Goal: Task Accomplishment & Management: Complete application form

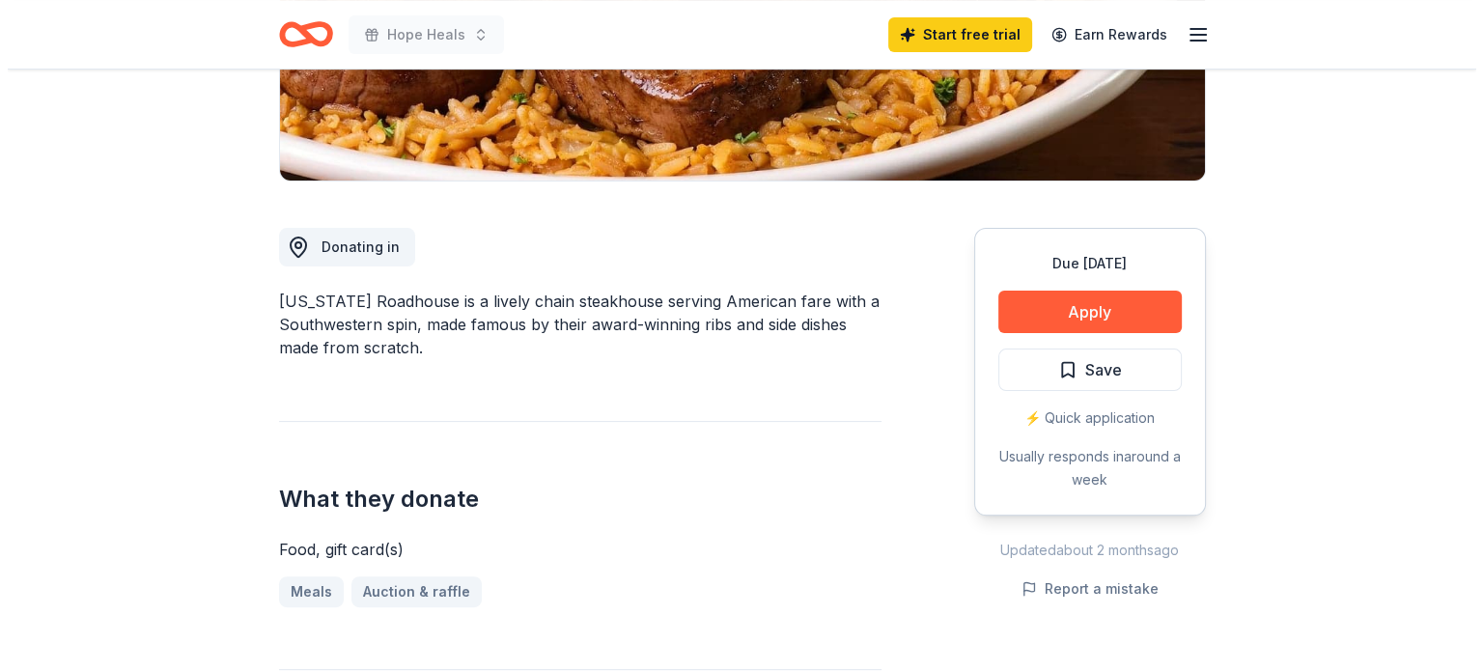
scroll to position [386, 0]
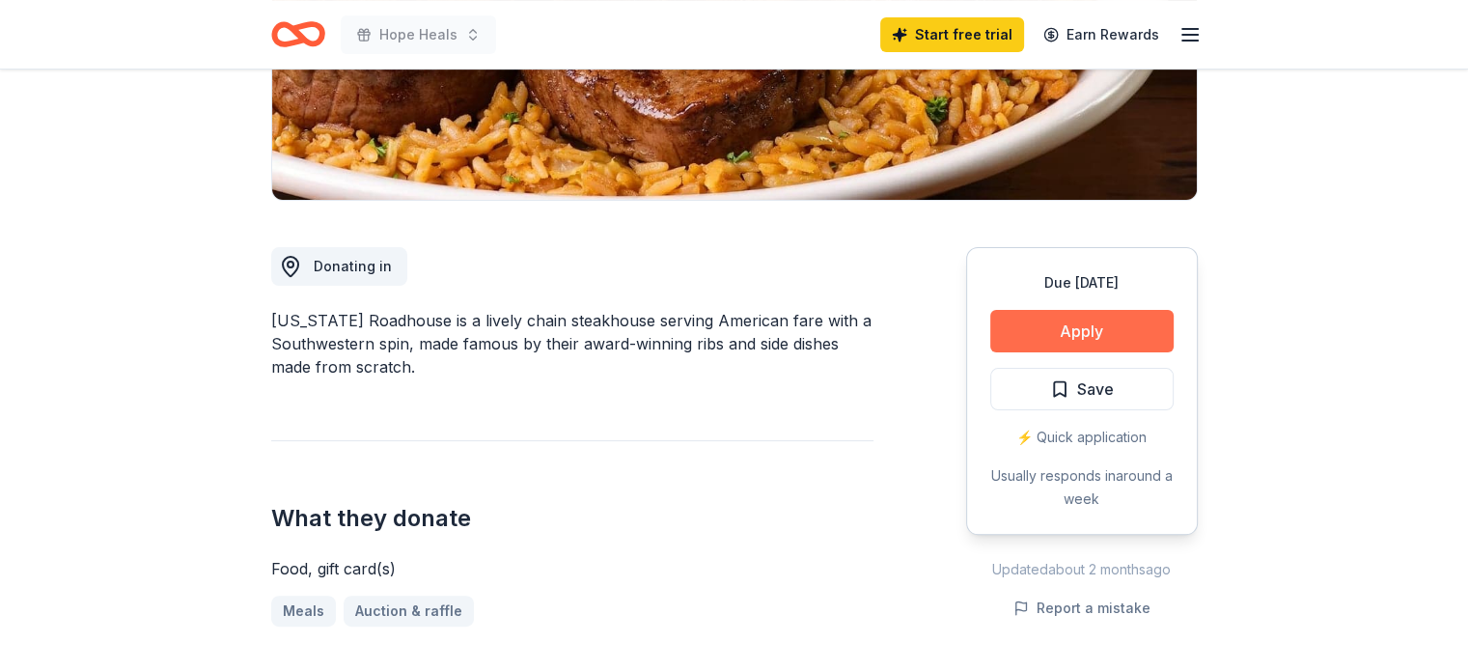
click at [1107, 324] on button "Apply" at bounding box center [1082, 331] width 183 height 42
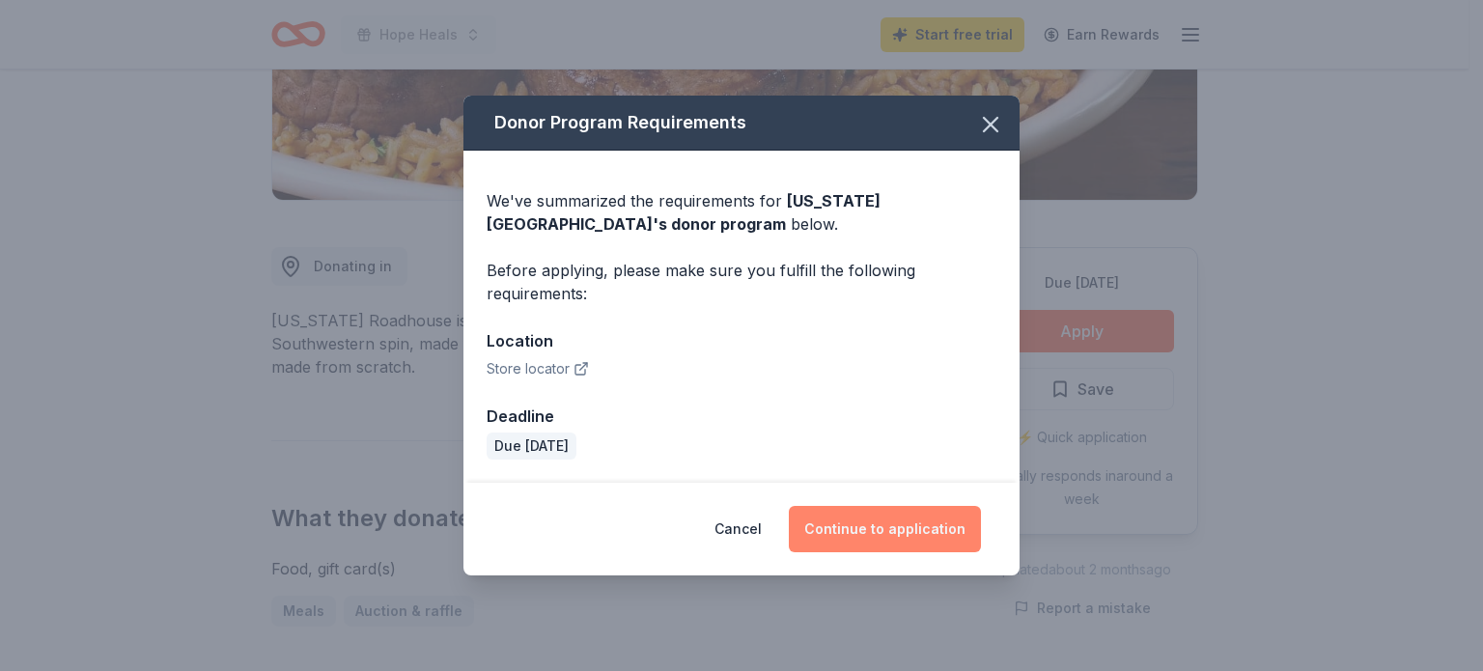
click at [884, 522] on button "Continue to application" at bounding box center [885, 529] width 192 height 46
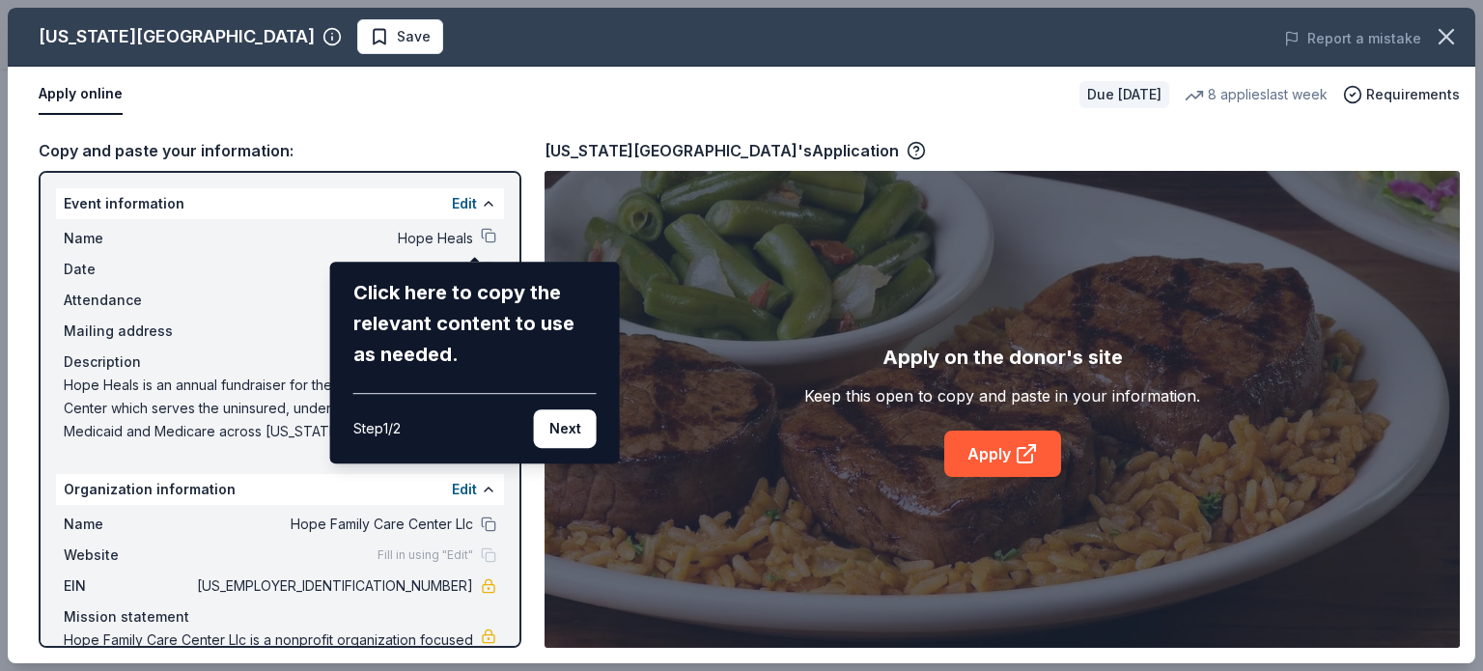
click at [476, 233] on div "Texas Roadhouse Save Report a mistake Apply online Due in 40 days 8 applies las…" at bounding box center [741, 336] width 1467 height 656
click at [475, 229] on div "Texas Roadhouse Save Report a mistake Apply online Due in 40 days 8 applies las…" at bounding box center [741, 336] width 1467 height 656
click at [471, 231] on div "Texas Roadhouse Save Report a mistake Apply online Due in 40 days 8 applies las…" at bounding box center [741, 336] width 1467 height 656
click at [558, 426] on button "Next" at bounding box center [565, 428] width 63 height 39
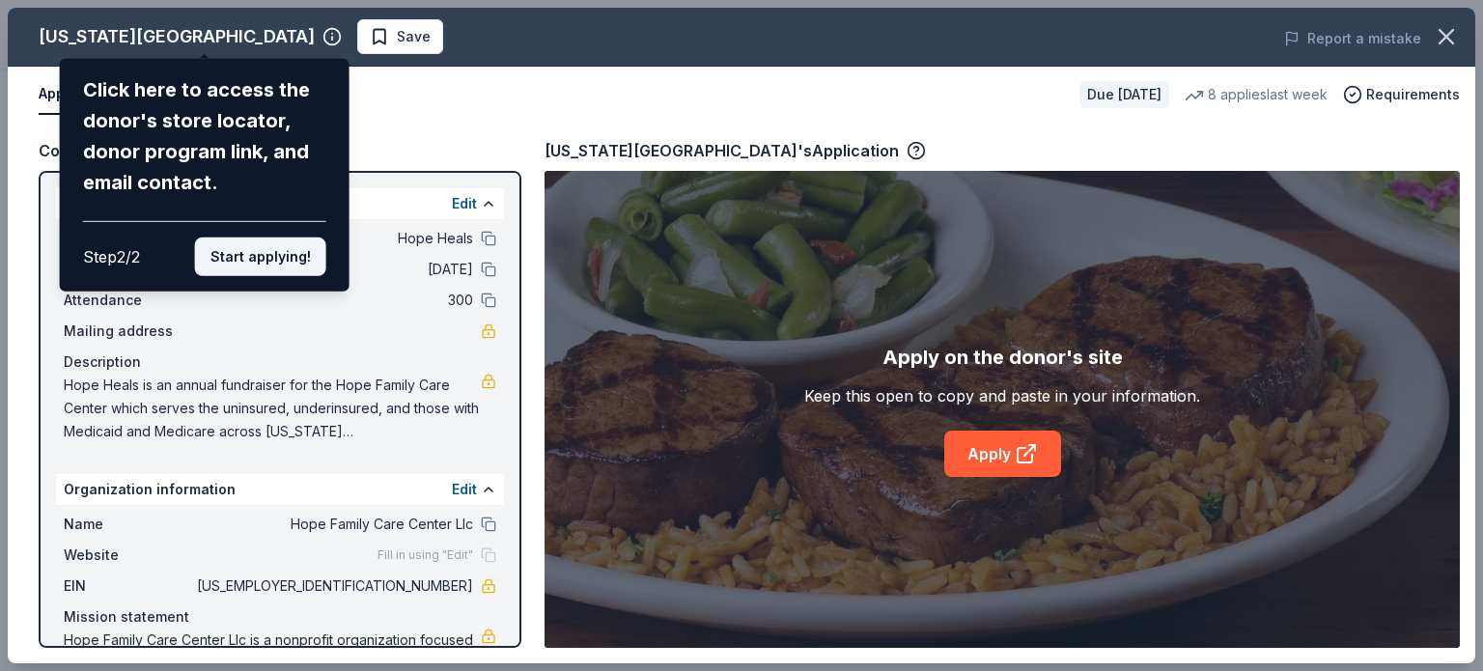
click at [269, 254] on button "Start applying!" at bounding box center [260, 256] width 131 height 39
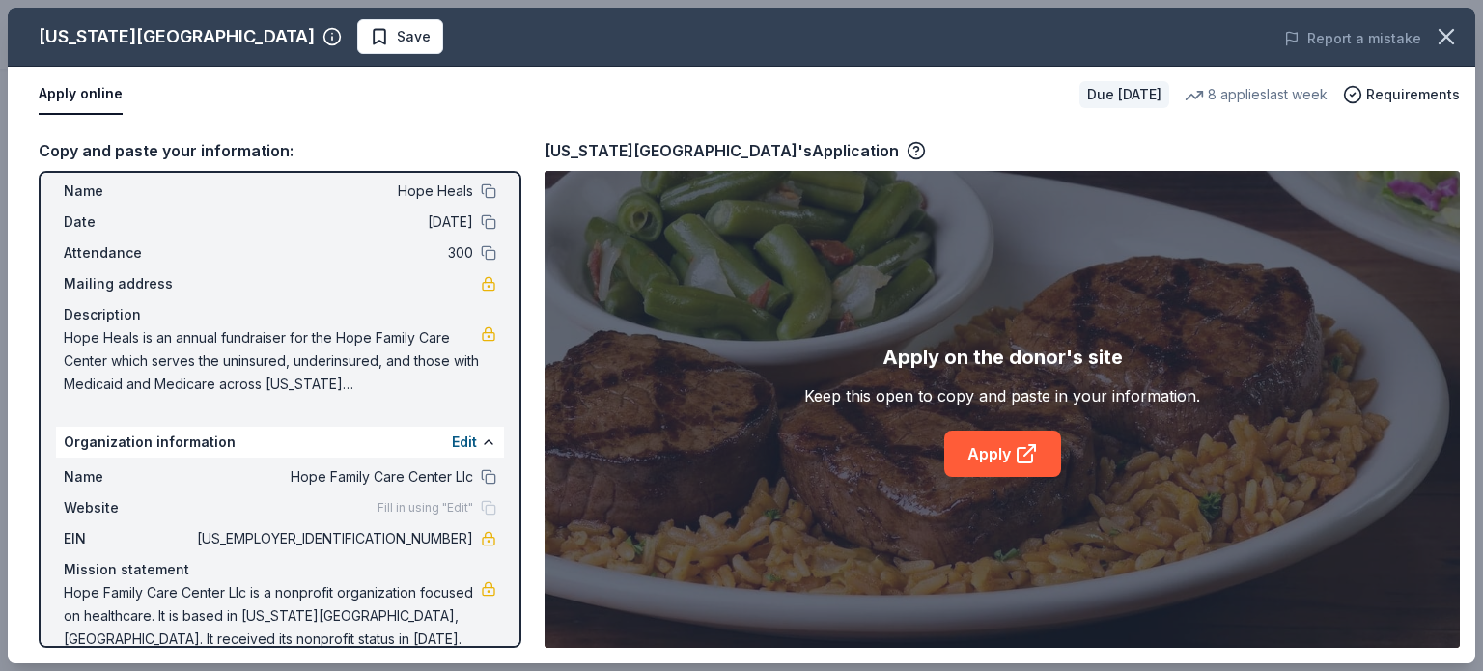
scroll to position [73, 0]
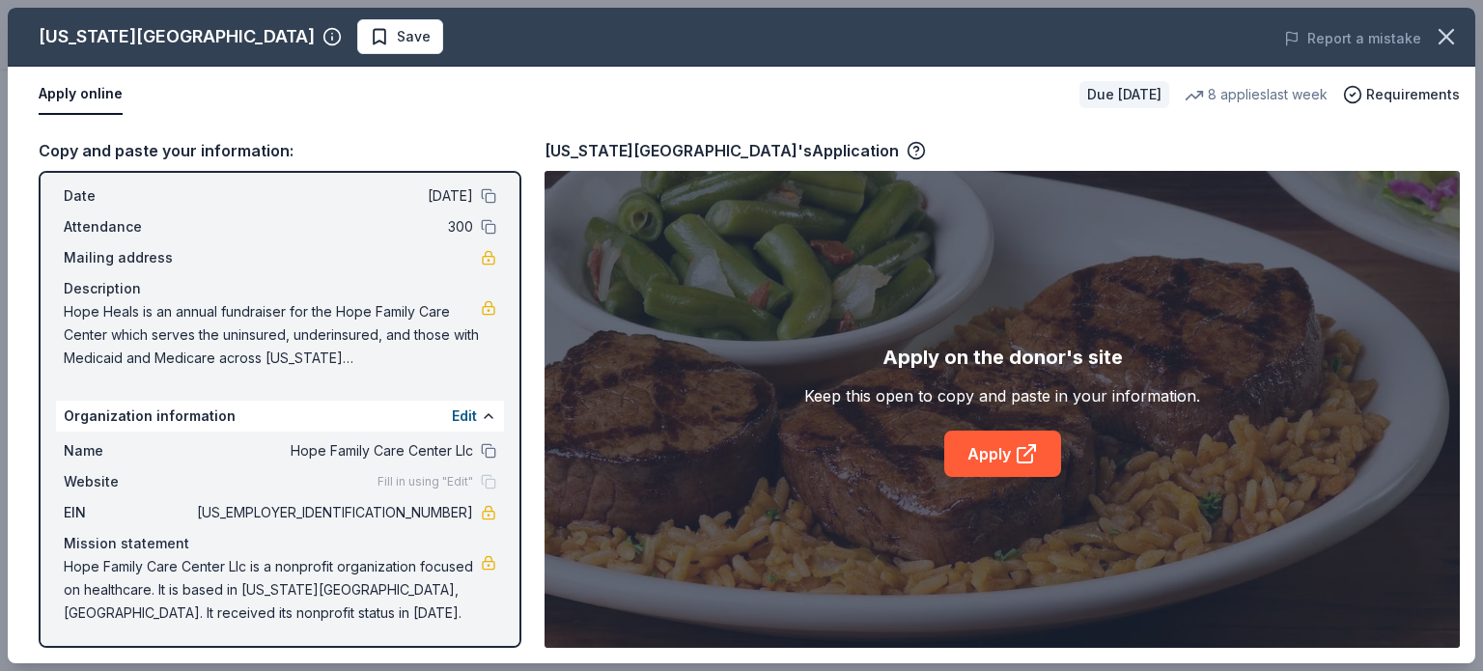
click at [471, 483] on div "Fill in using "Edit"" at bounding box center [436, 481] width 119 height 15
click at [452, 413] on button "Edit" at bounding box center [464, 416] width 25 height 23
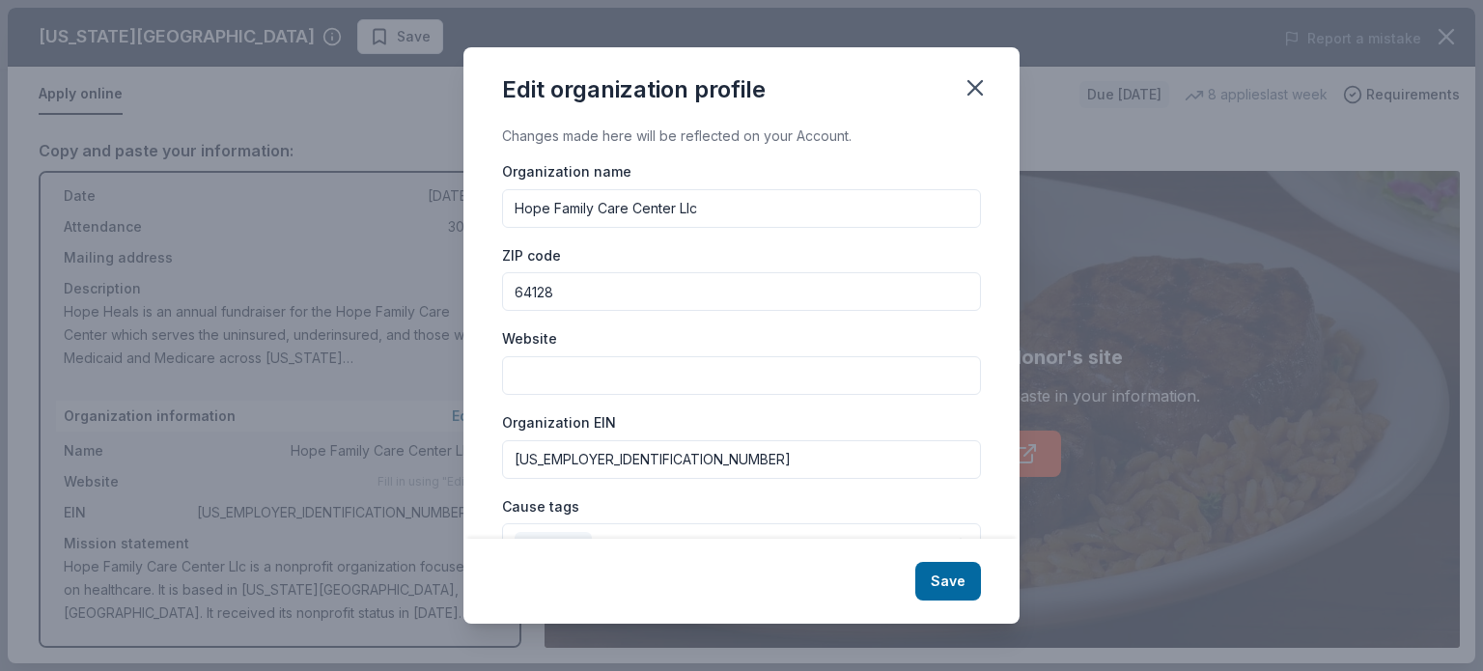
click at [538, 376] on input "Website" at bounding box center [741, 375] width 479 height 39
paste input "[URL][DOMAIN_NAME]"
type input "[URL][DOMAIN_NAME]"
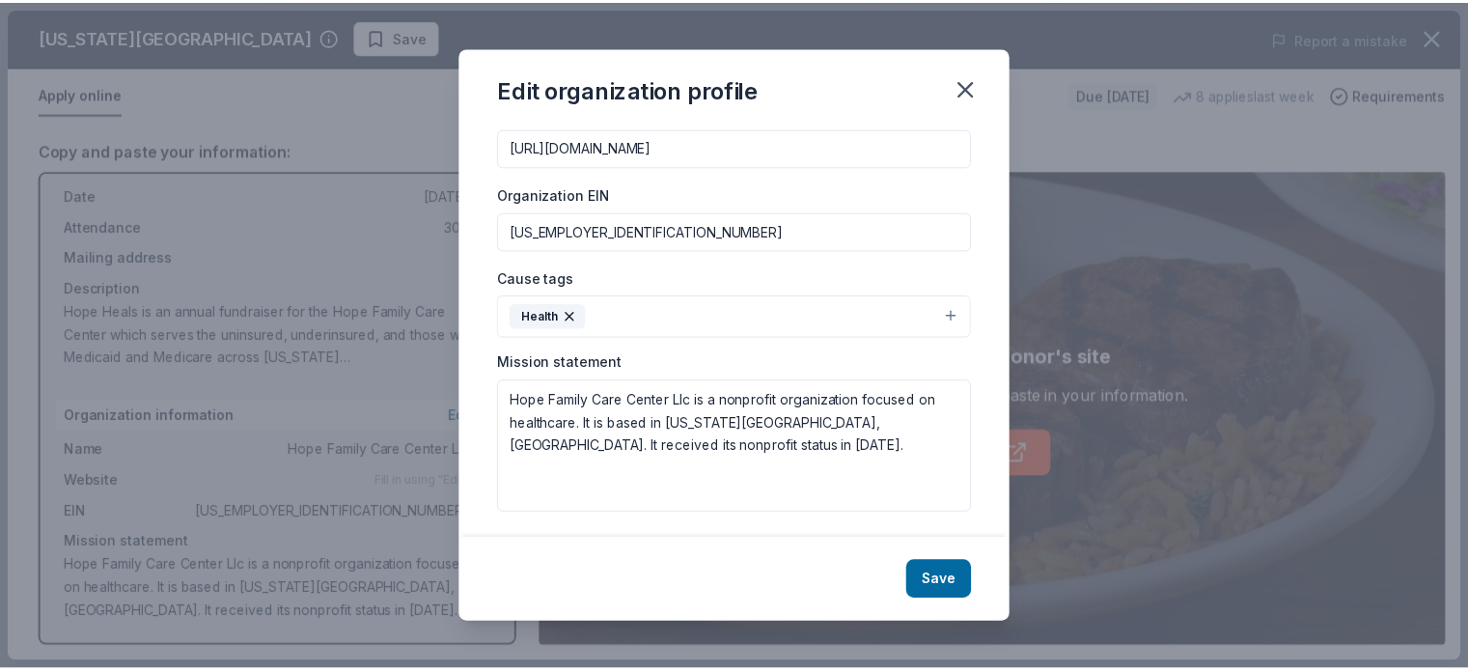
scroll to position [232, 0]
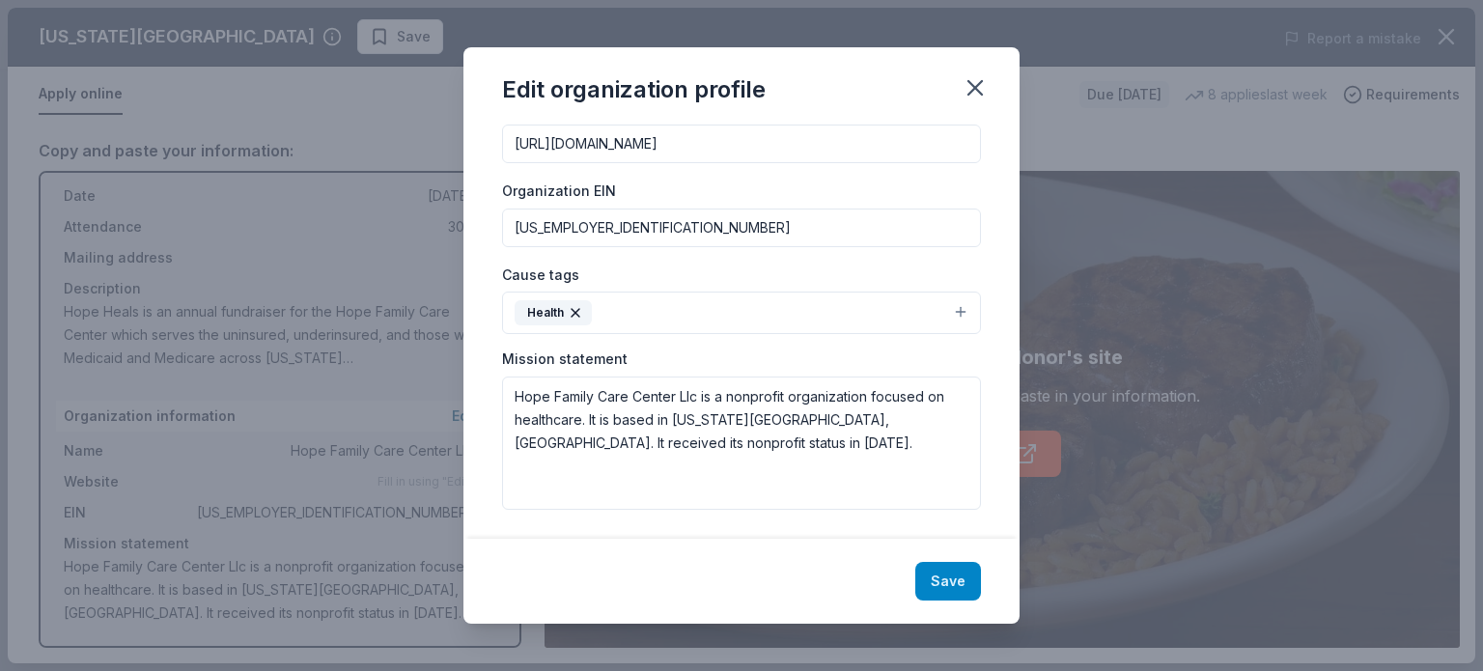
click at [958, 581] on button "Save" at bounding box center [948, 581] width 66 height 39
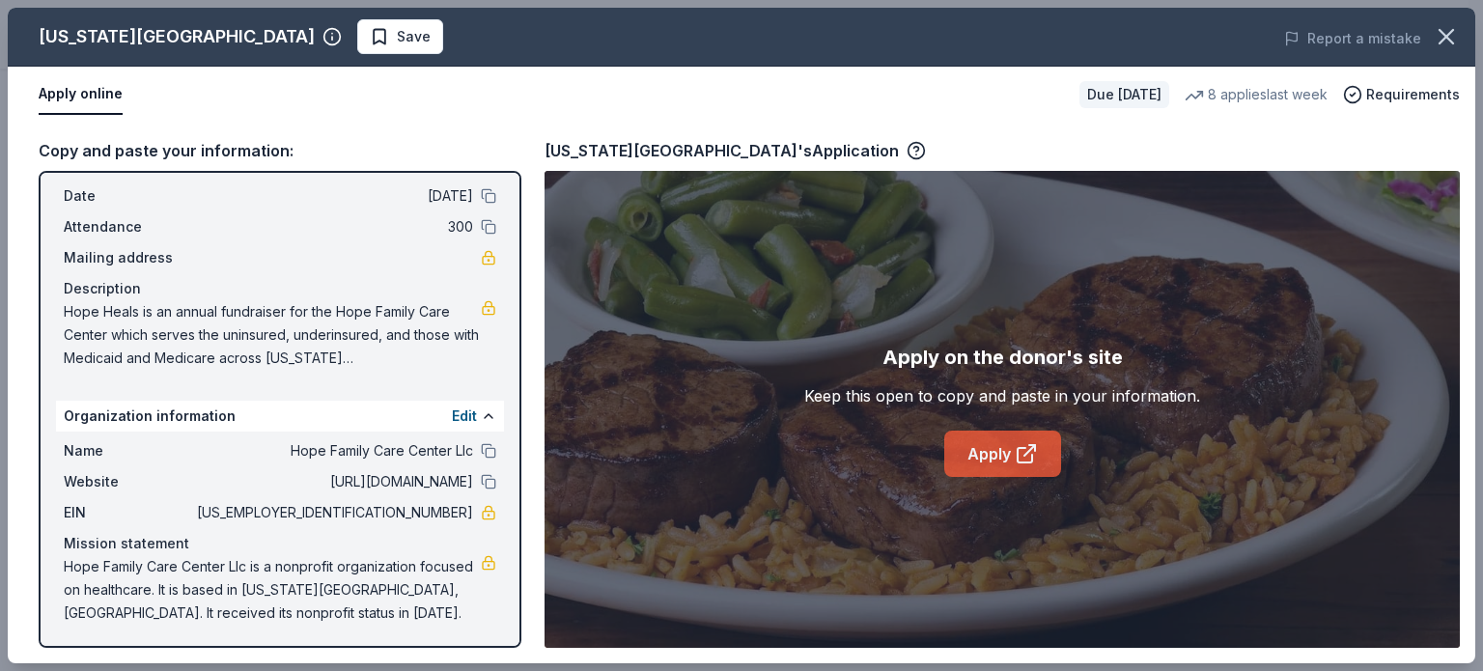
click at [1018, 459] on icon at bounding box center [1025, 455] width 14 height 14
click at [1447, 27] on icon "button" at bounding box center [1446, 36] width 27 height 27
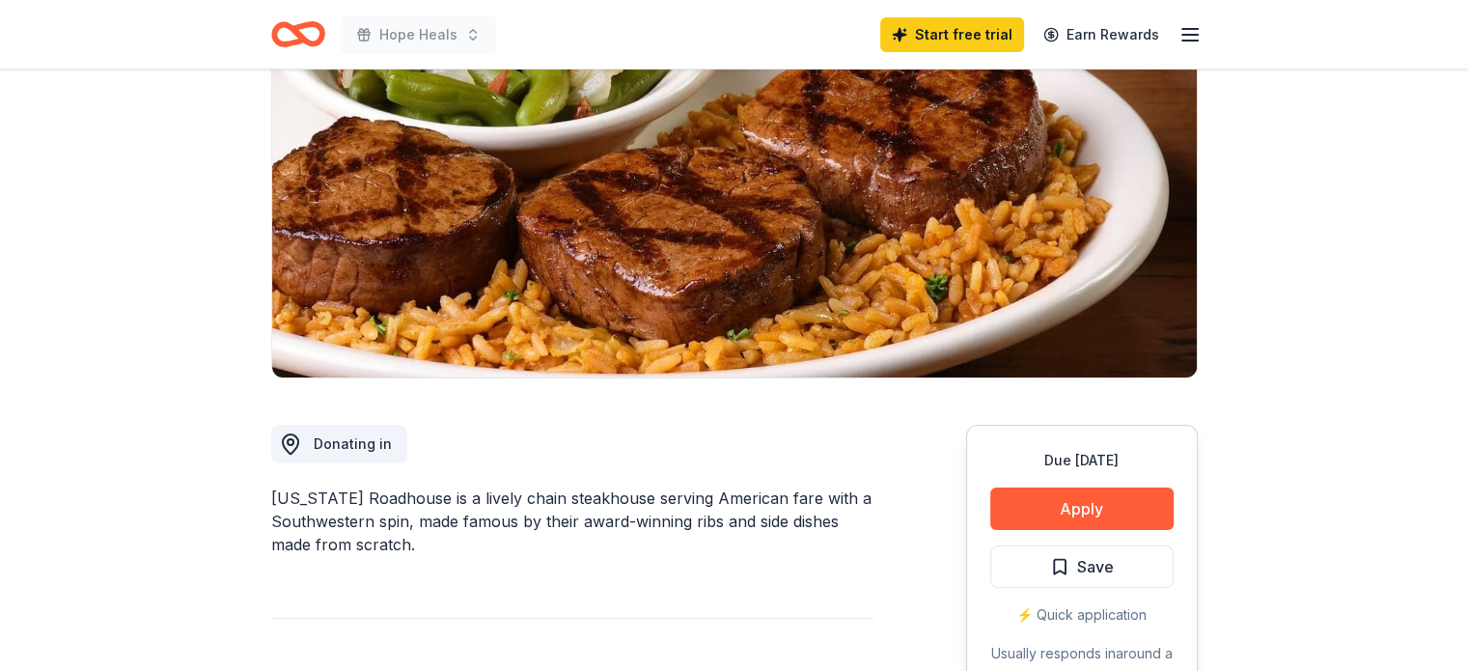
scroll to position [0, 0]
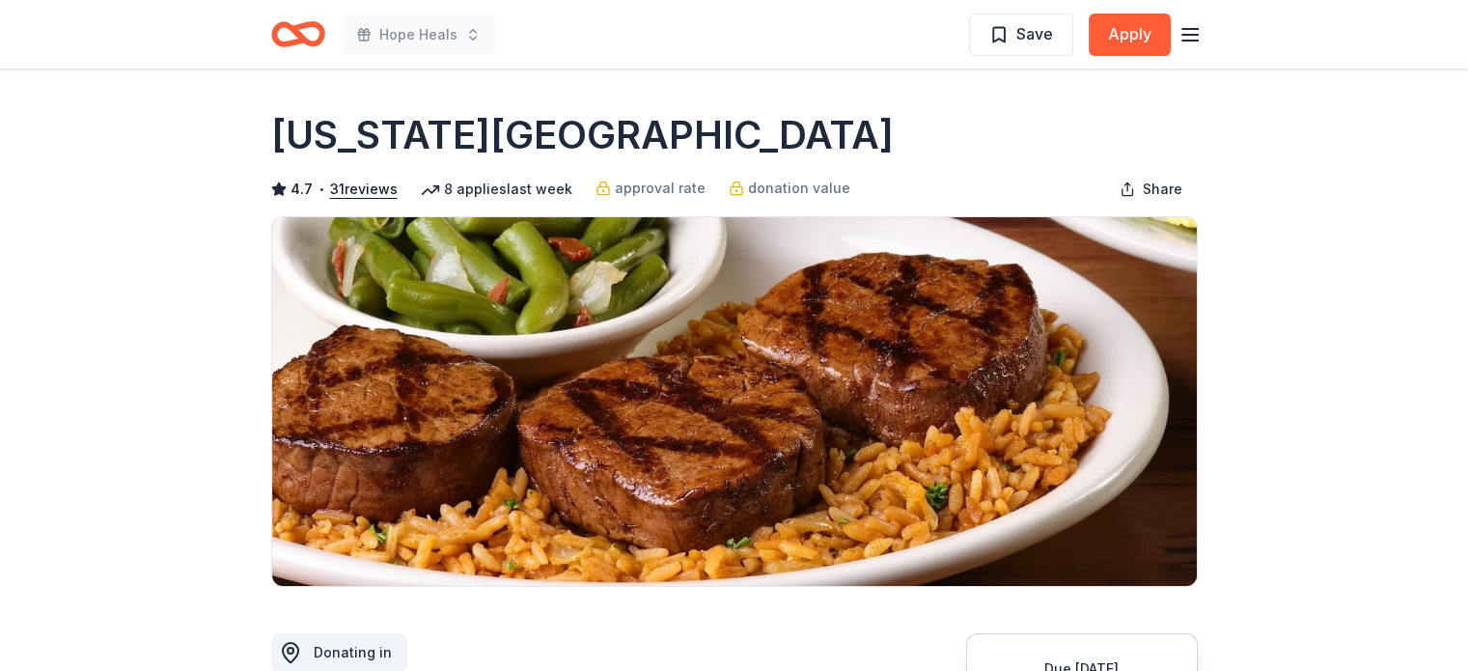
scroll to position [290, 0]
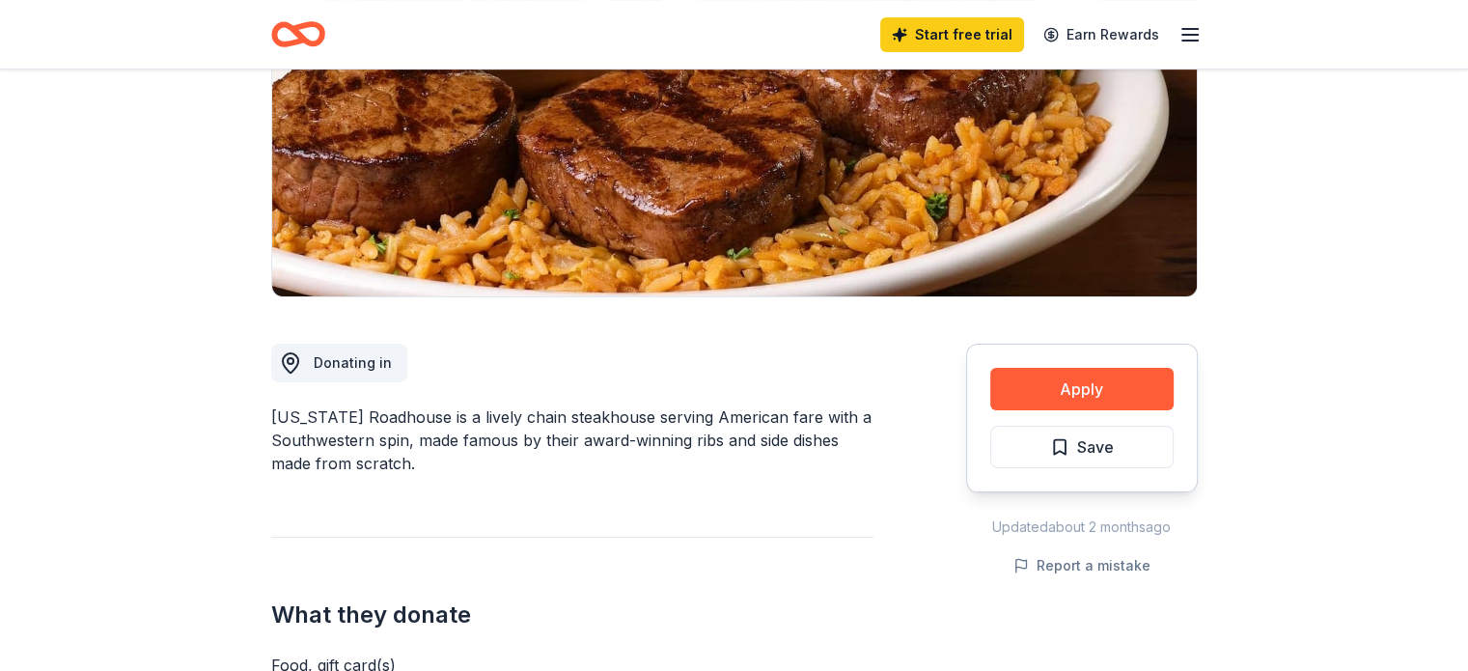
click at [286, 39] on icon "Home" at bounding box center [298, 34] width 54 height 45
click at [1183, 37] on icon "button" at bounding box center [1190, 34] width 23 height 23
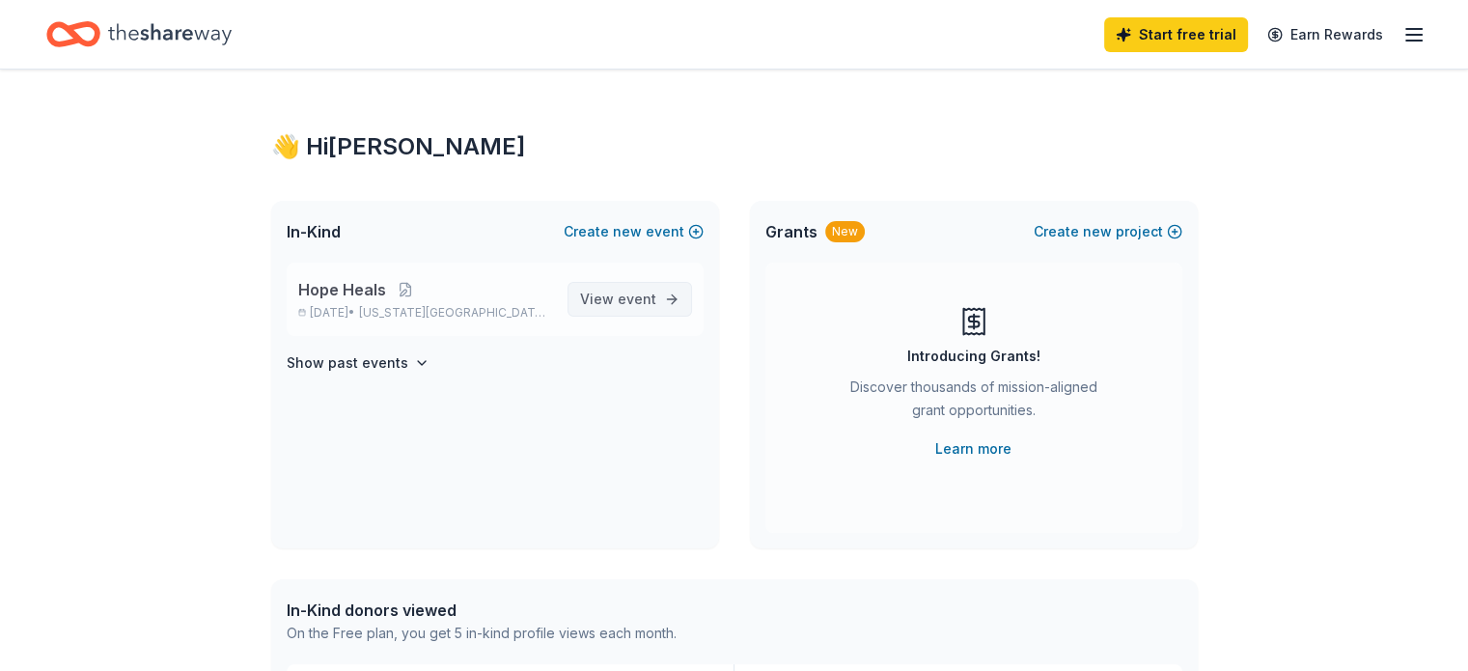
click at [616, 295] on span "View event" at bounding box center [618, 299] width 76 height 23
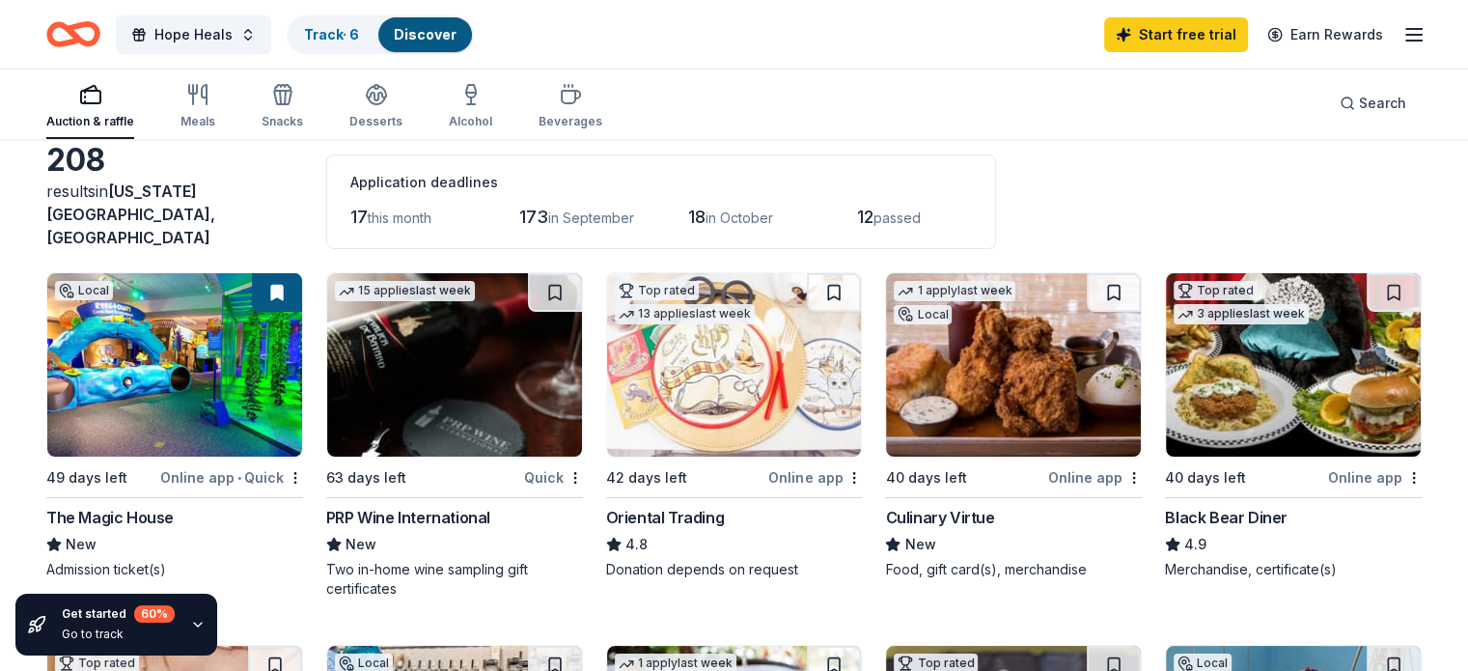
scroll to position [193, 0]
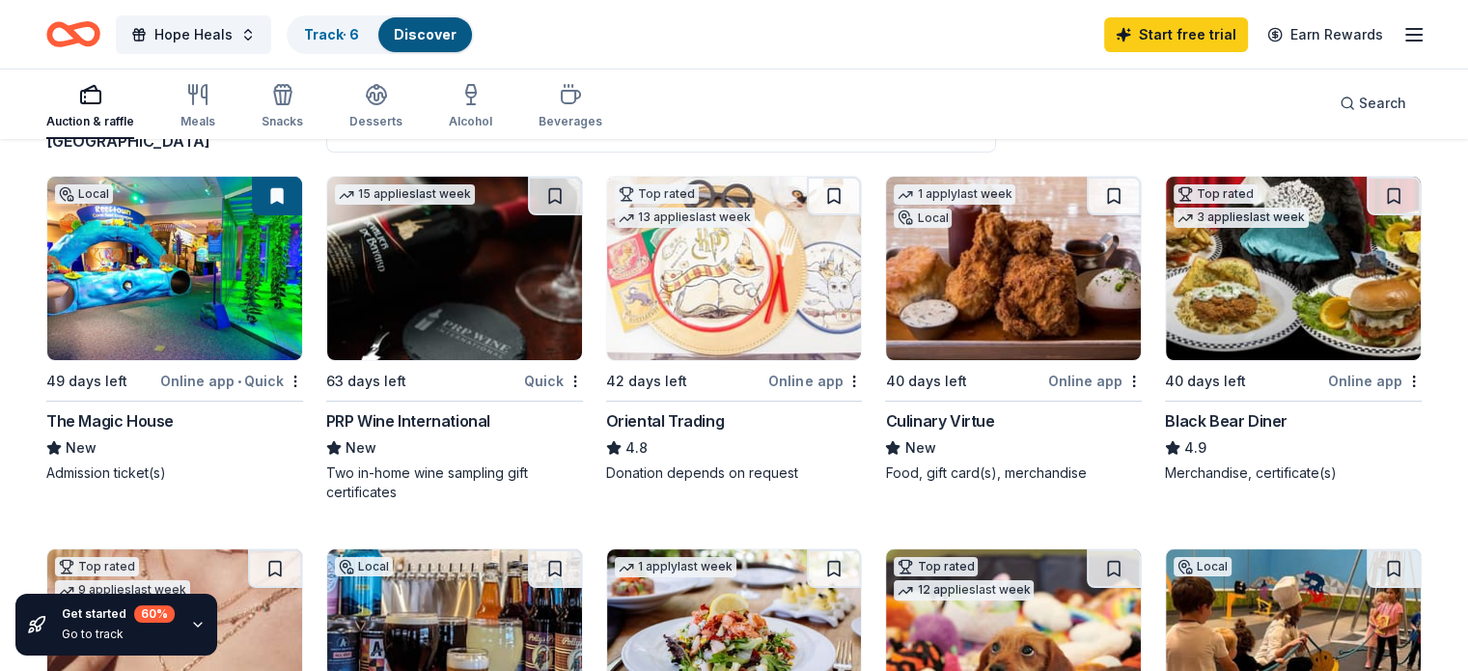
click at [935, 243] on img at bounding box center [1013, 268] width 255 height 183
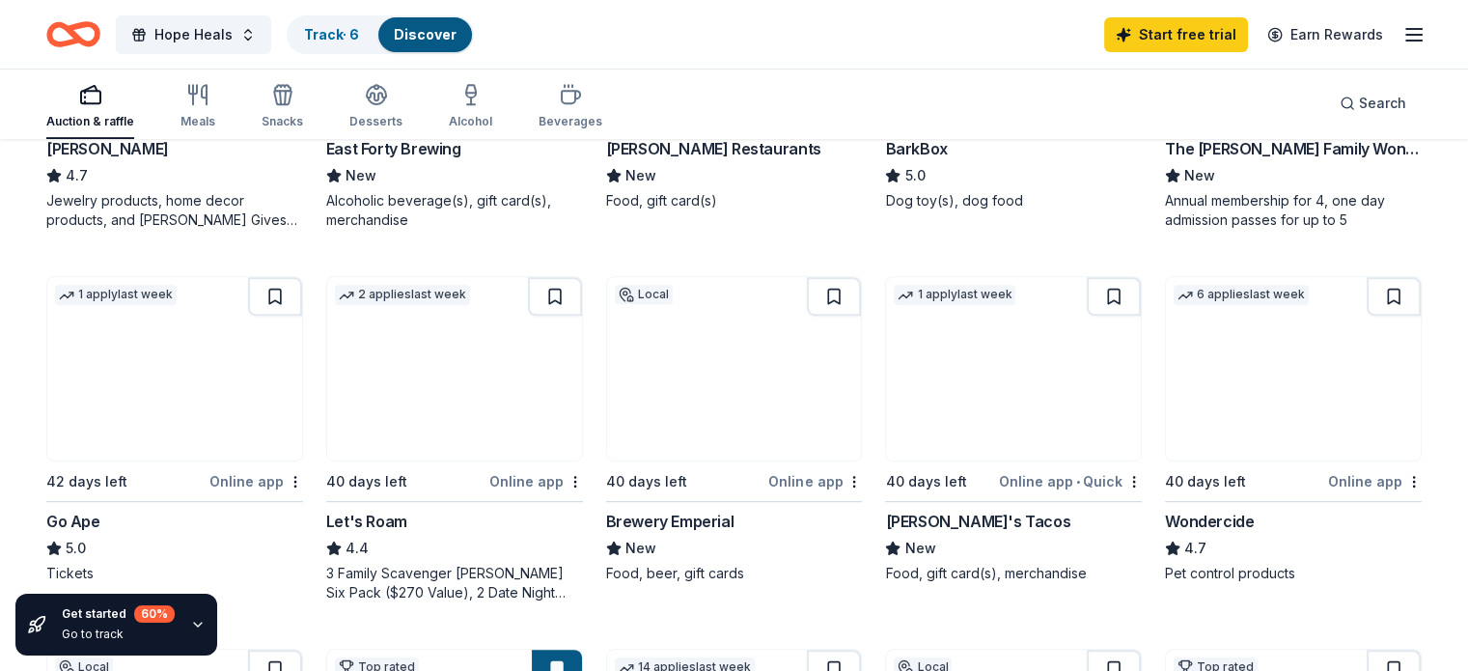
scroll to position [869, 0]
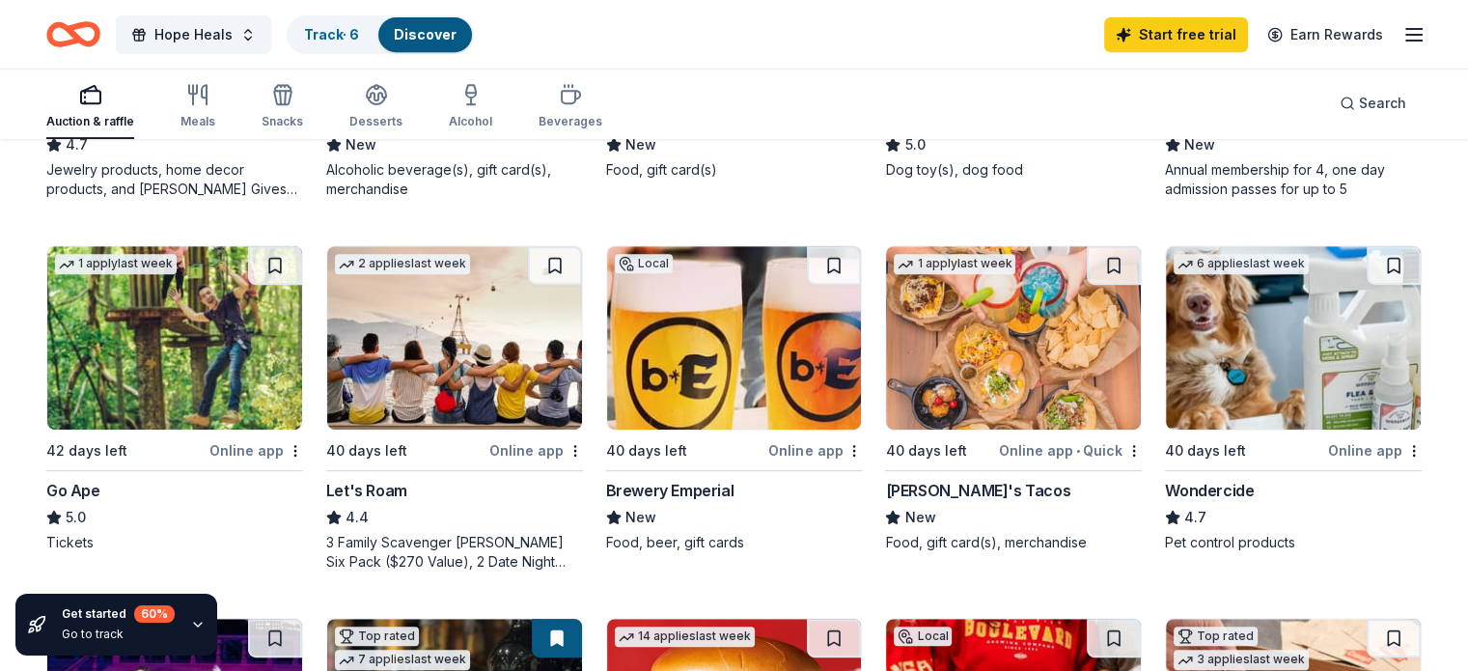
click at [715, 479] on div "Brewery Emperial" at bounding box center [670, 490] width 128 height 23
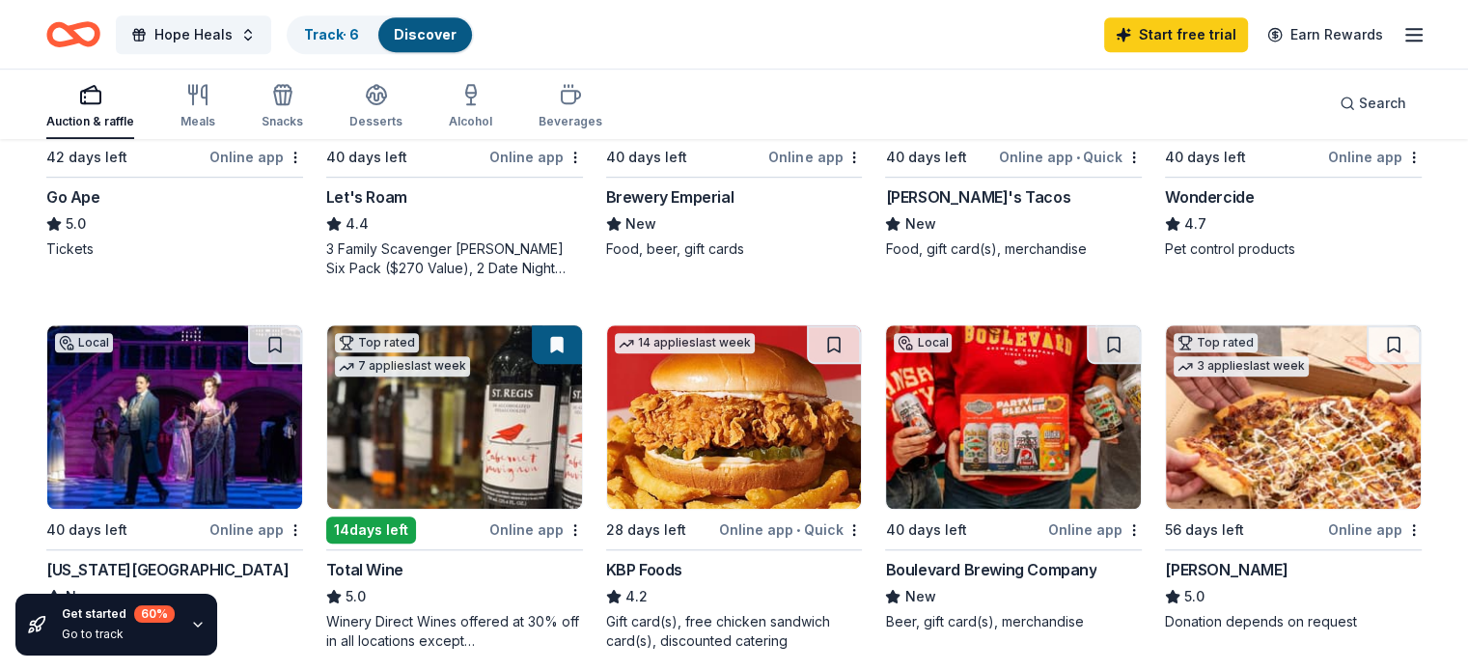
scroll to position [1159, 0]
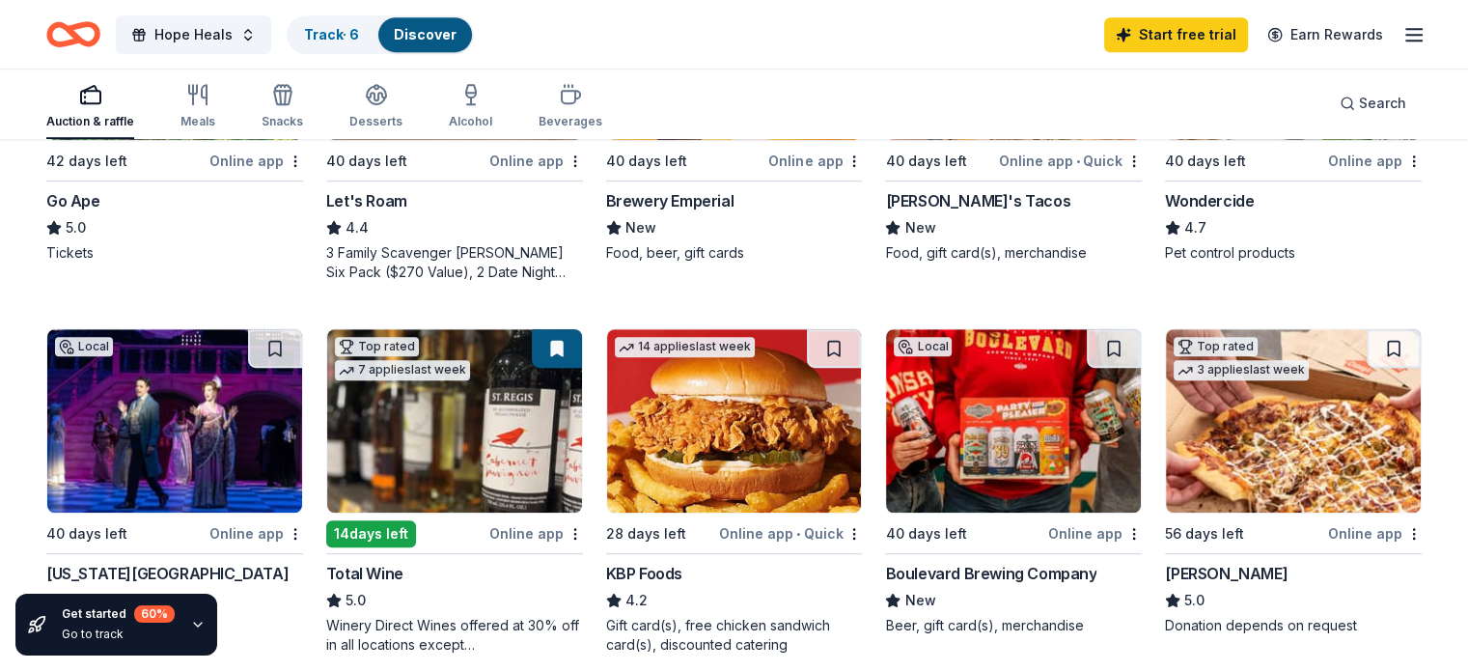
click at [729, 406] on img at bounding box center [734, 420] width 255 height 183
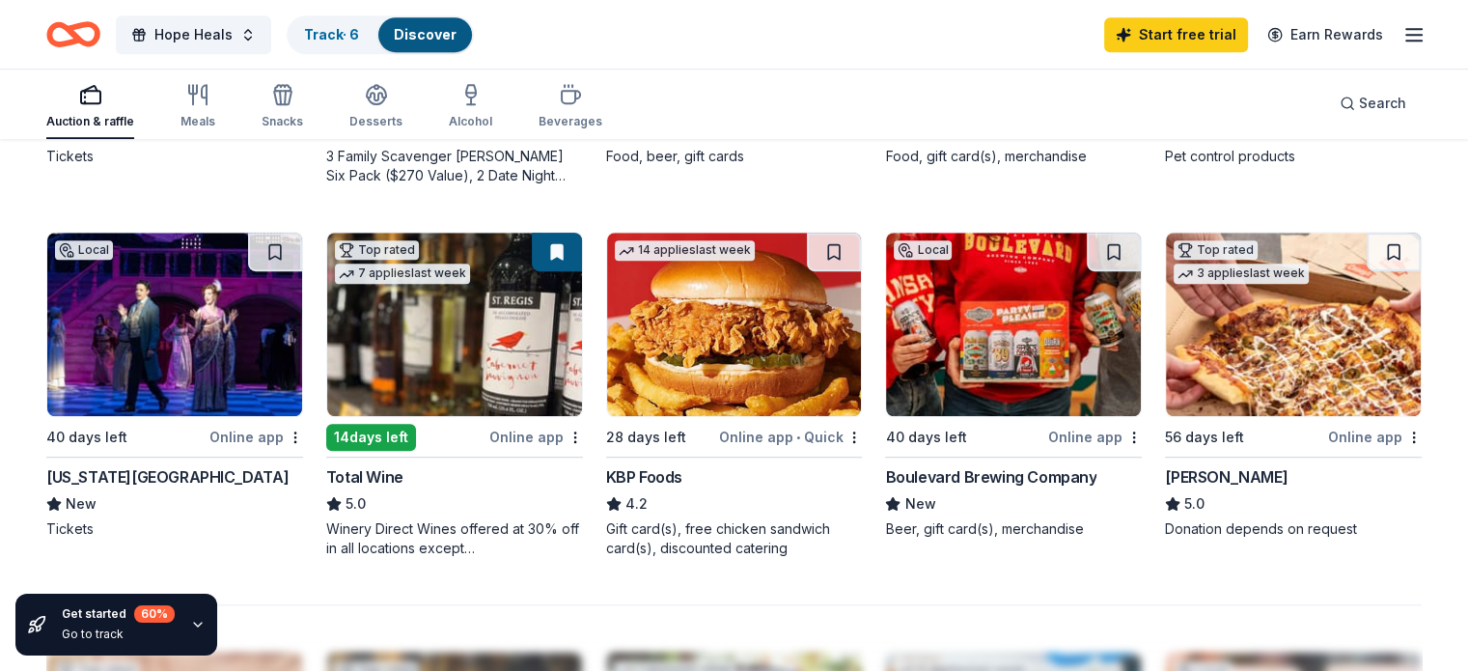
scroll to position [965, 0]
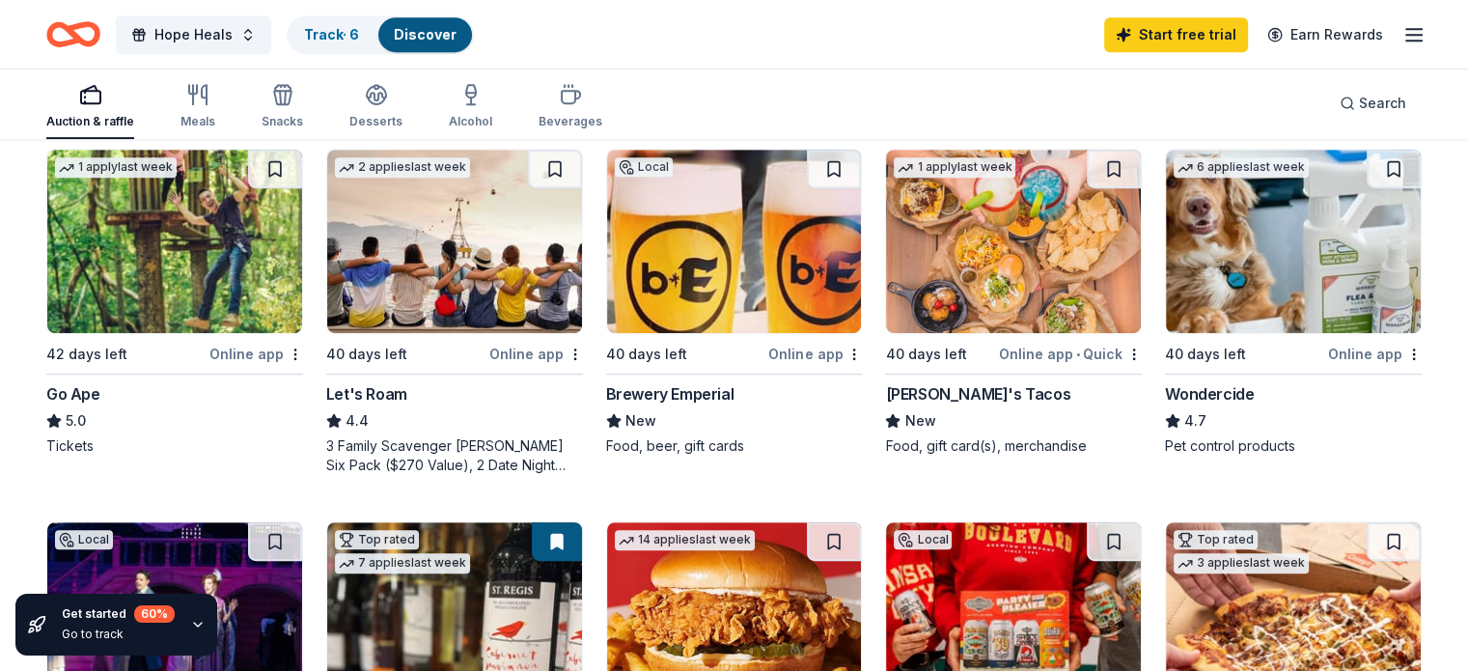
click at [214, 240] on img at bounding box center [174, 241] width 255 height 183
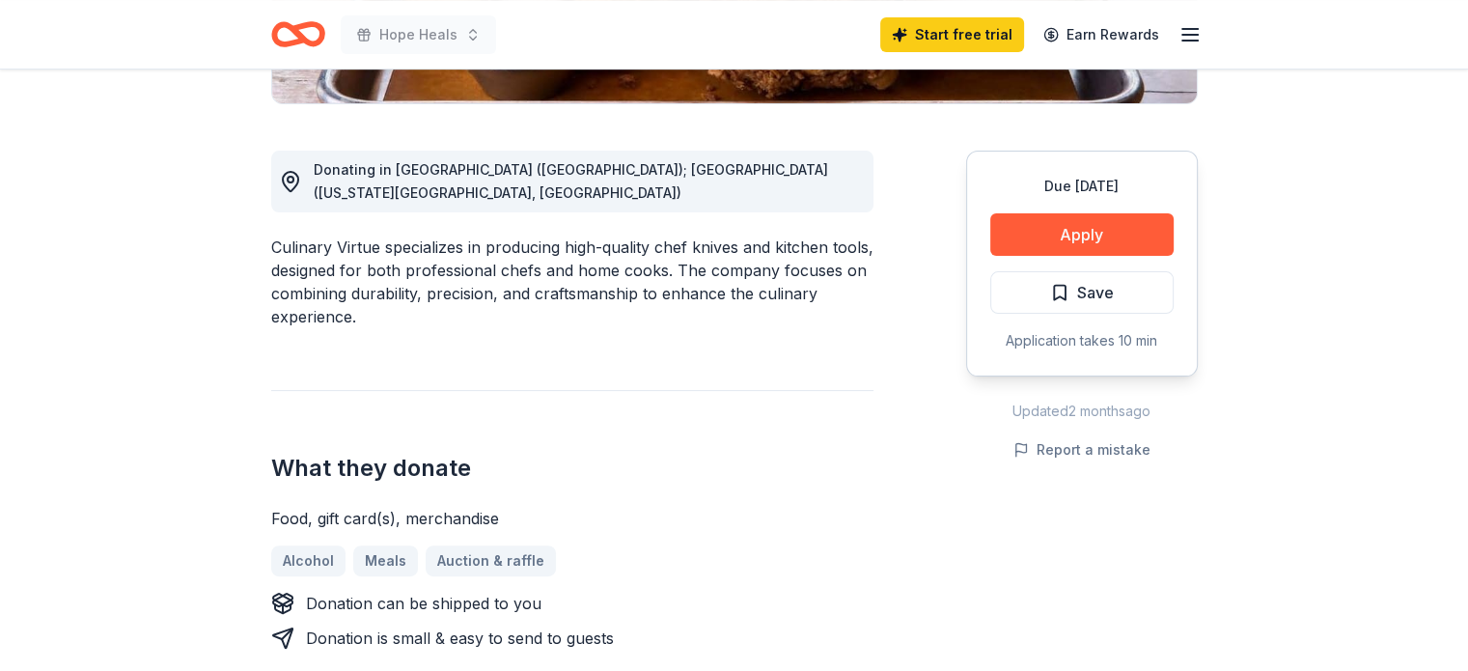
scroll to position [579, 0]
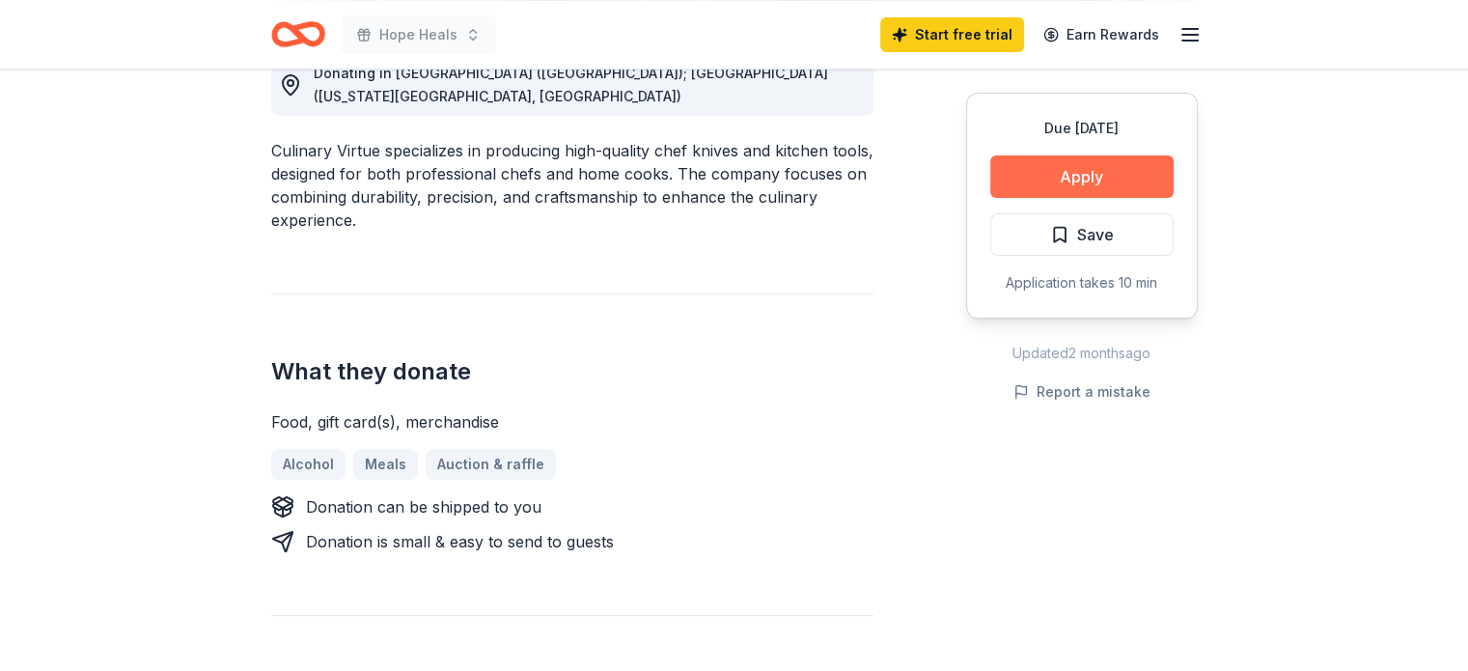
click at [1090, 173] on button "Apply" at bounding box center [1082, 176] width 183 height 42
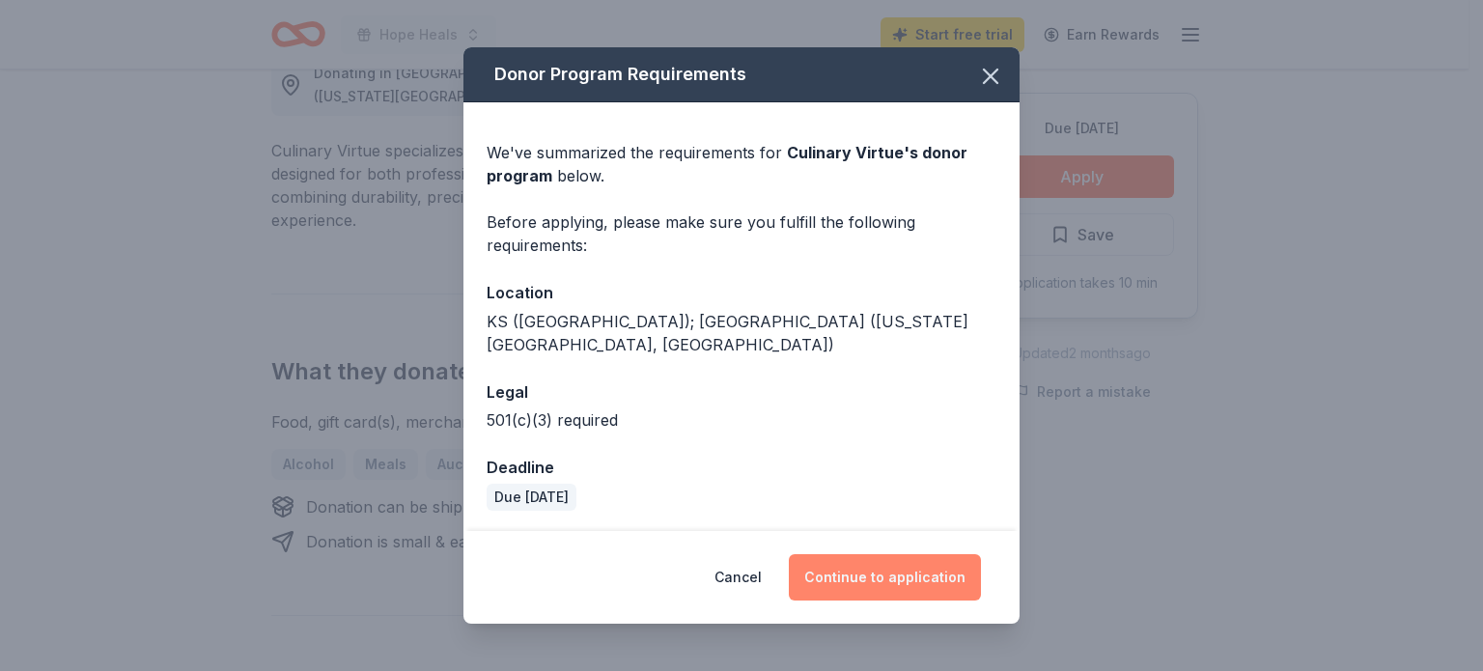
click at [925, 571] on button "Continue to application" at bounding box center [885, 577] width 192 height 46
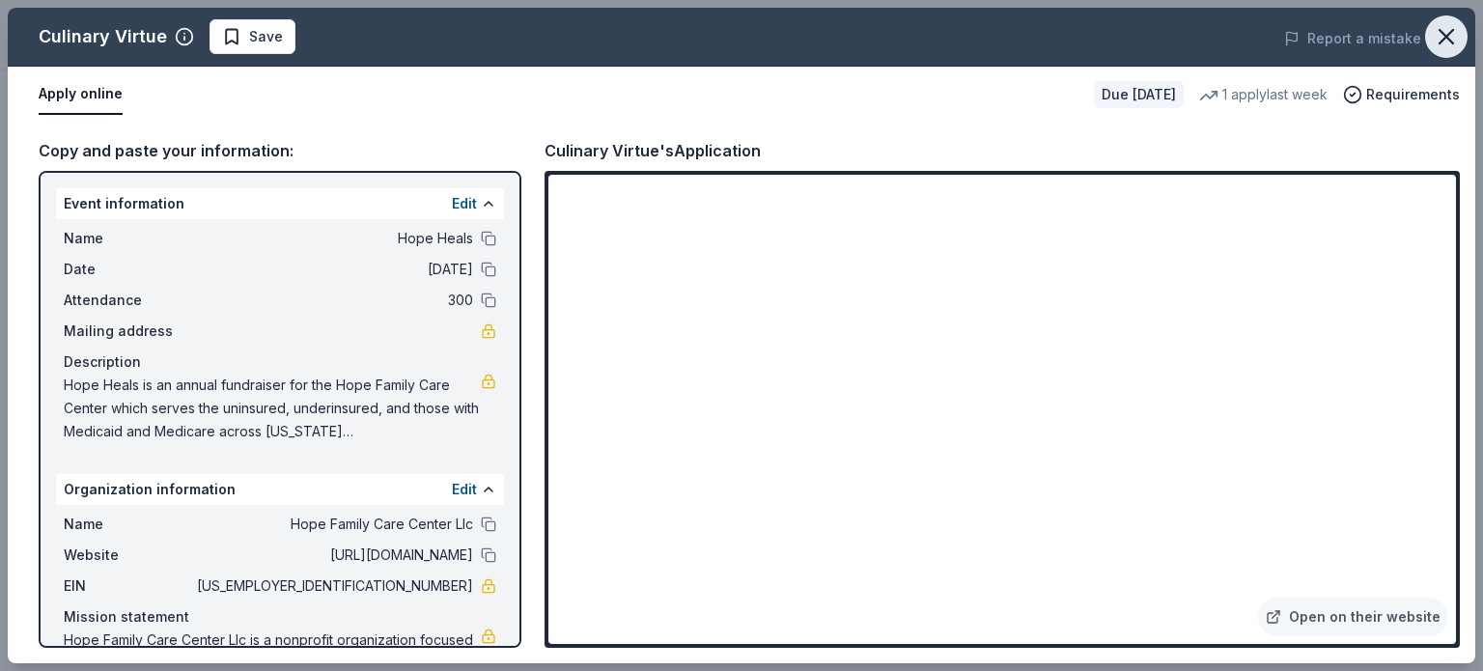
click at [1467, 37] on button "button" at bounding box center [1446, 36] width 42 height 42
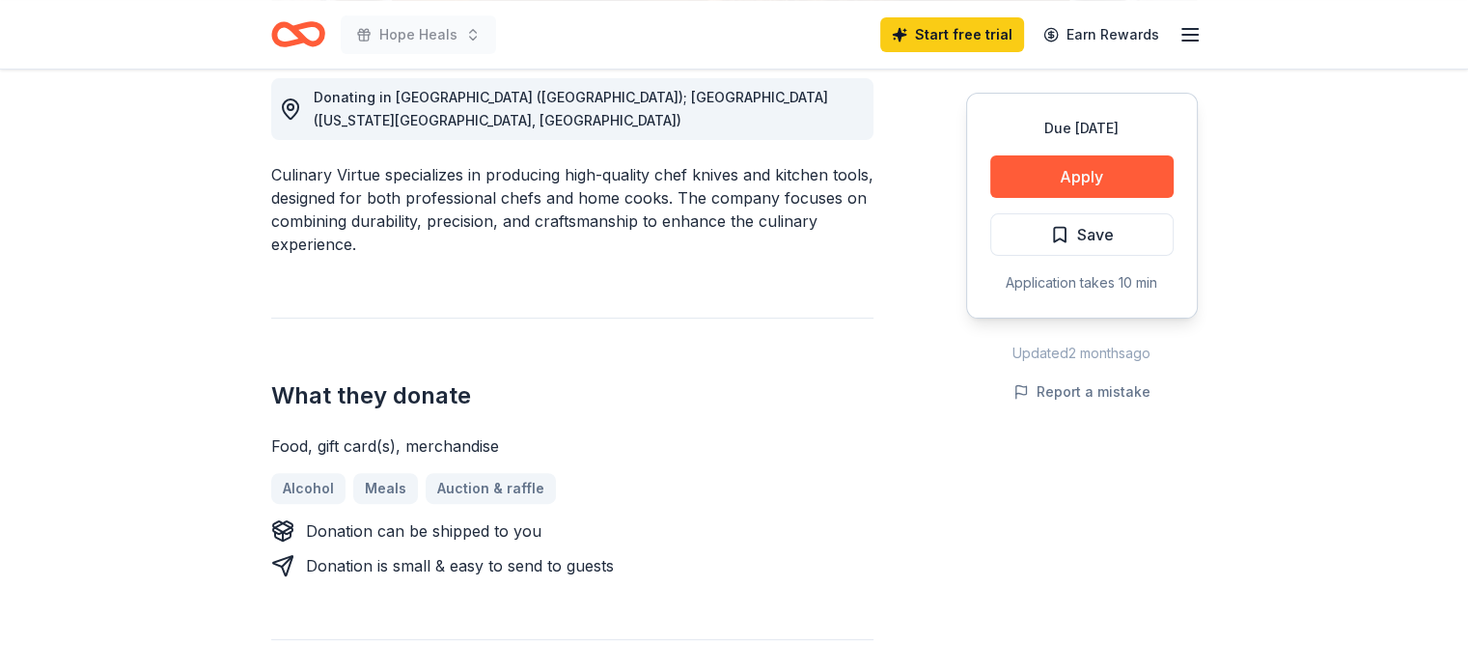
scroll to position [193, 0]
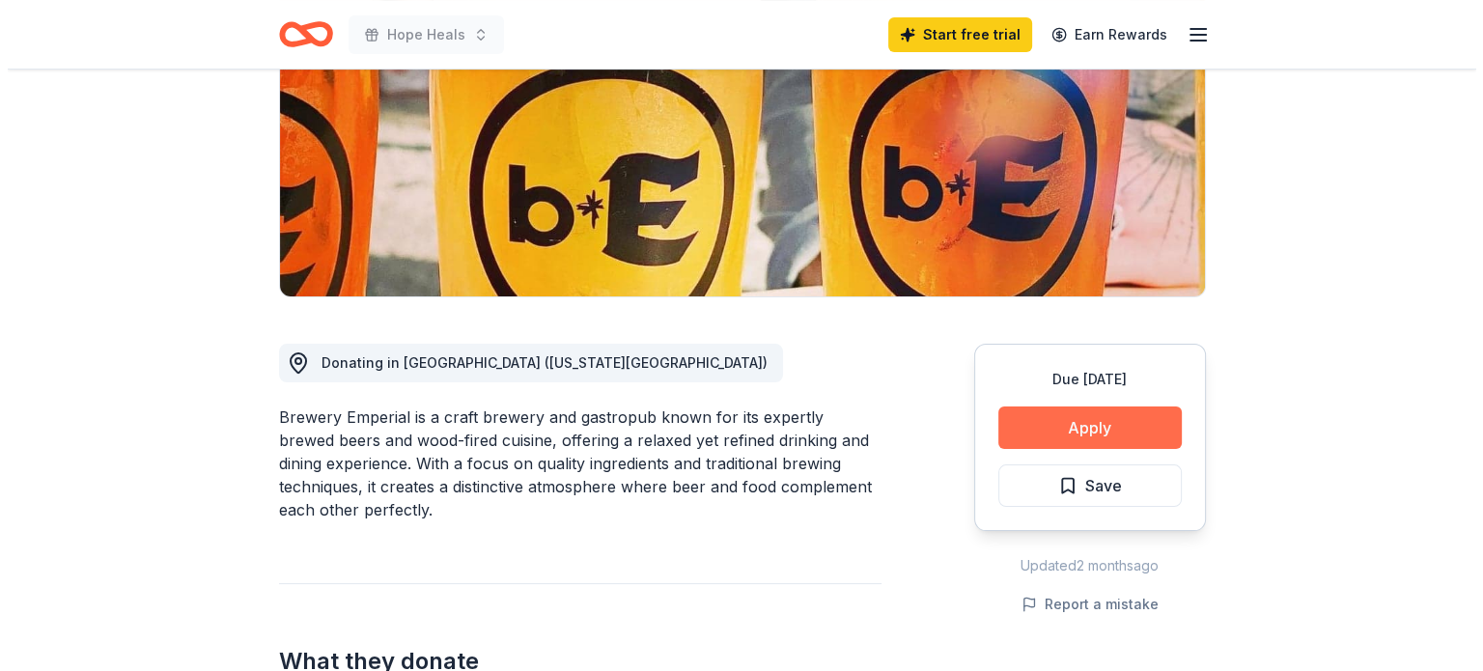
scroll to position [483, 0]
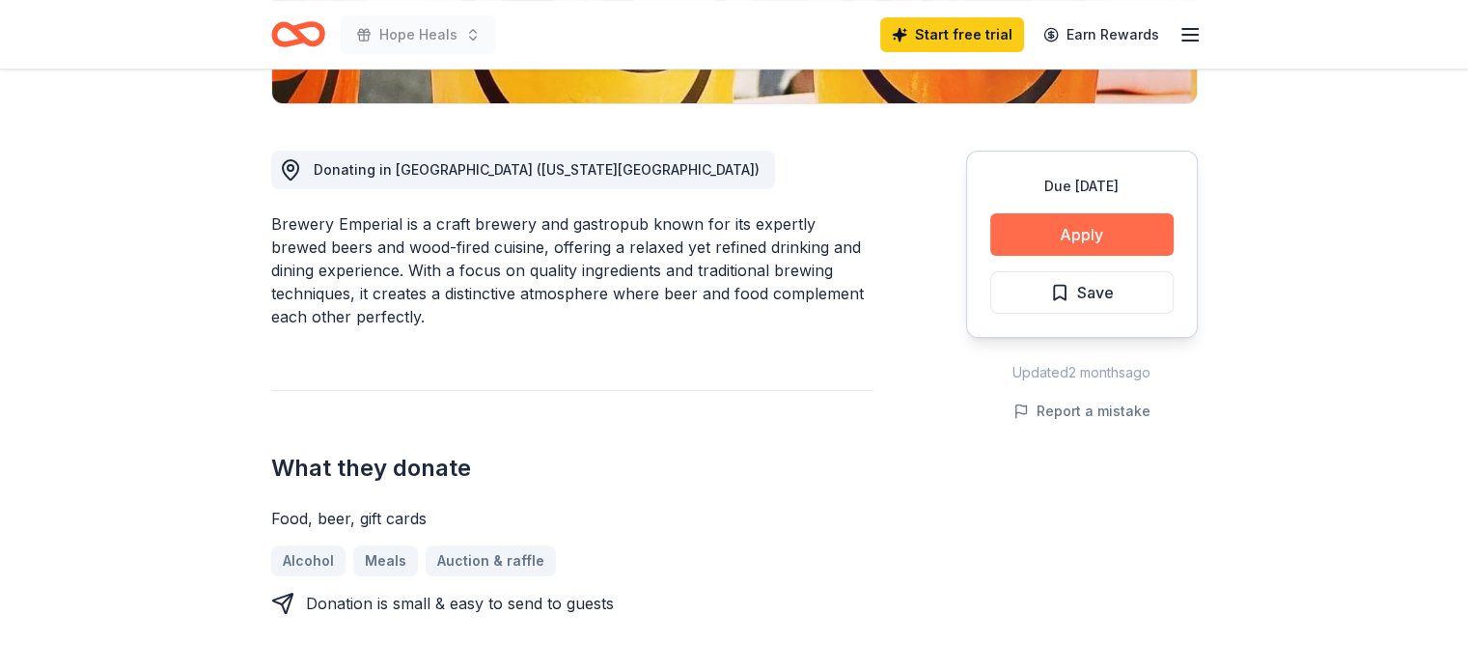
click at [1086, 220] on button "Apply" at bounding box center [1082, 234] width 183 height 42
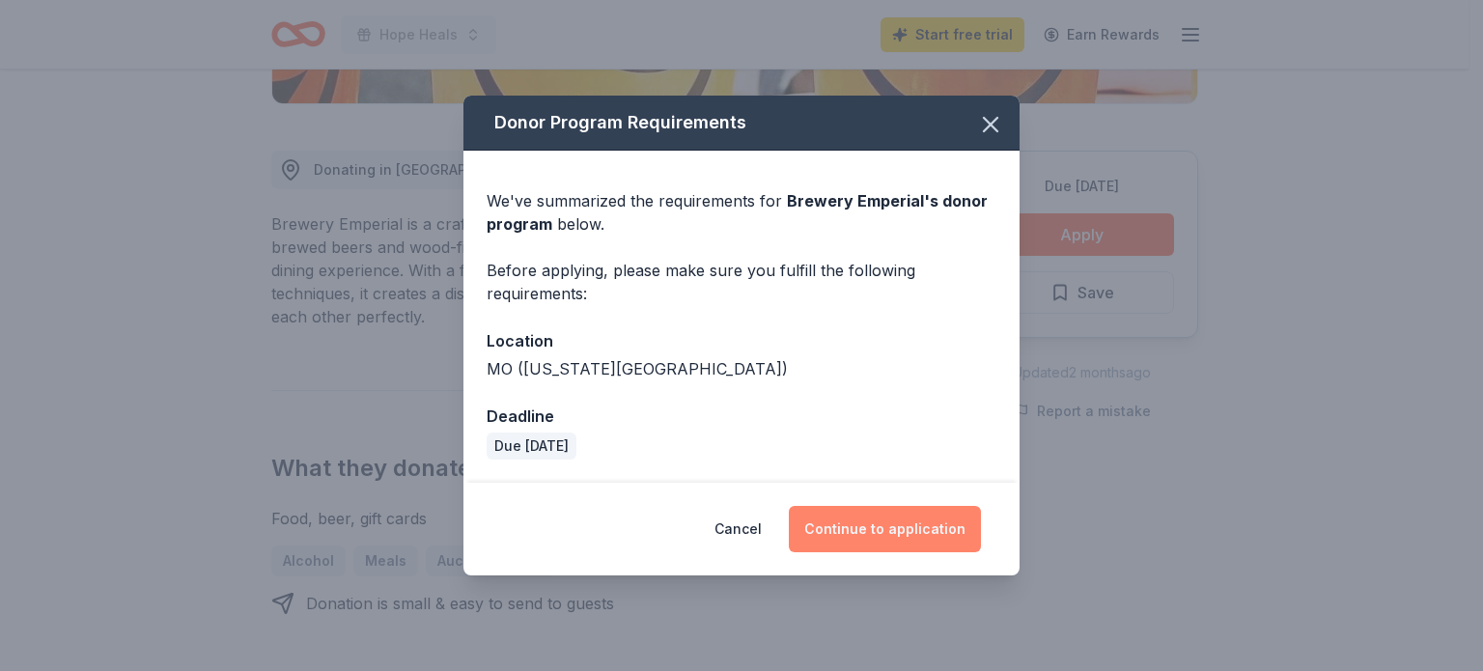
click at [919, 531] on button "Continue to application" at bounding box center [885, 529] width 192 height 46
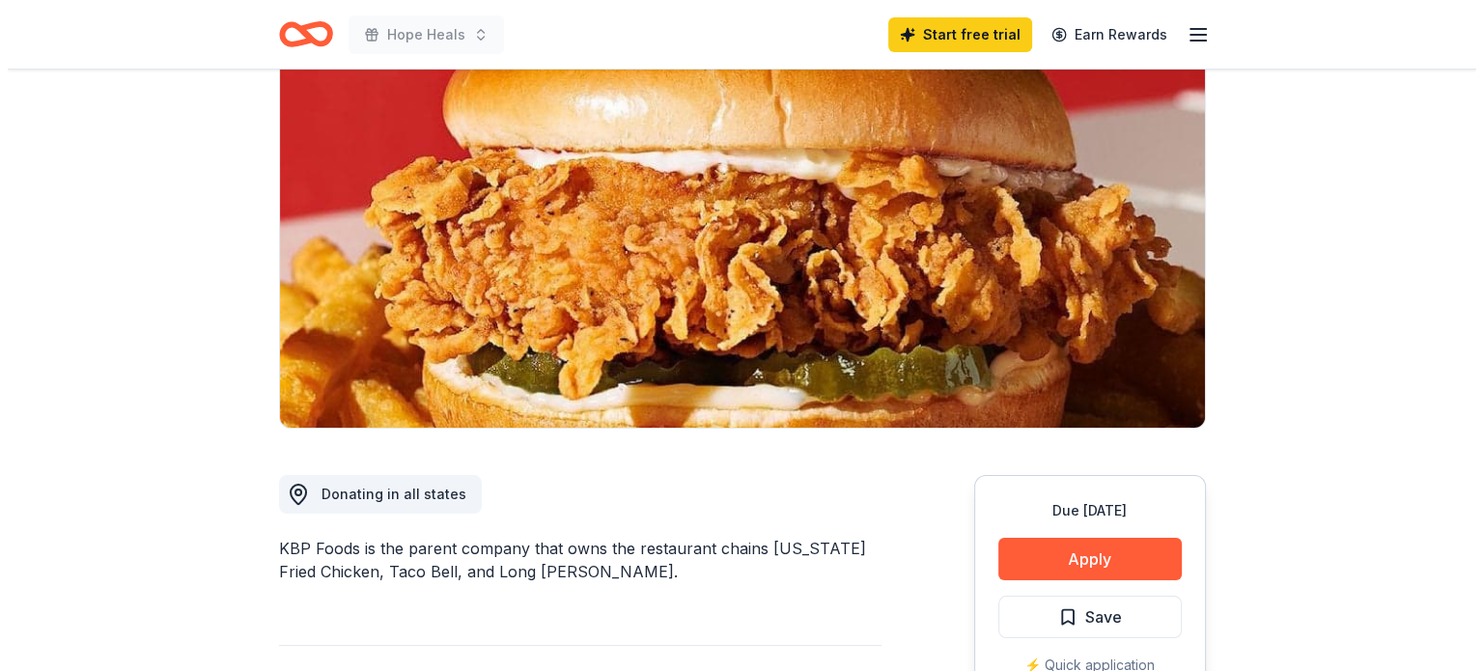
scroll to position [193, 0]
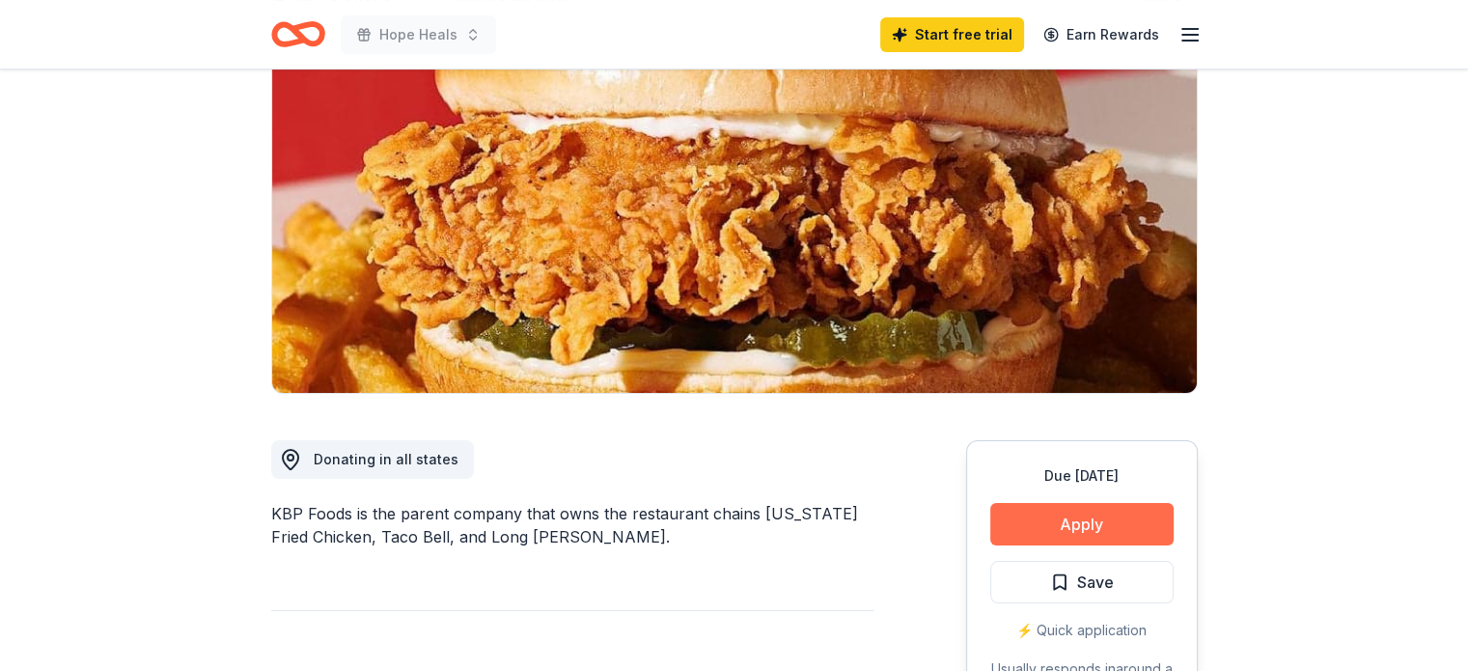
click at [1067, 524] on button "Apply" at bounding box center [1082, 524] width 183 height 42
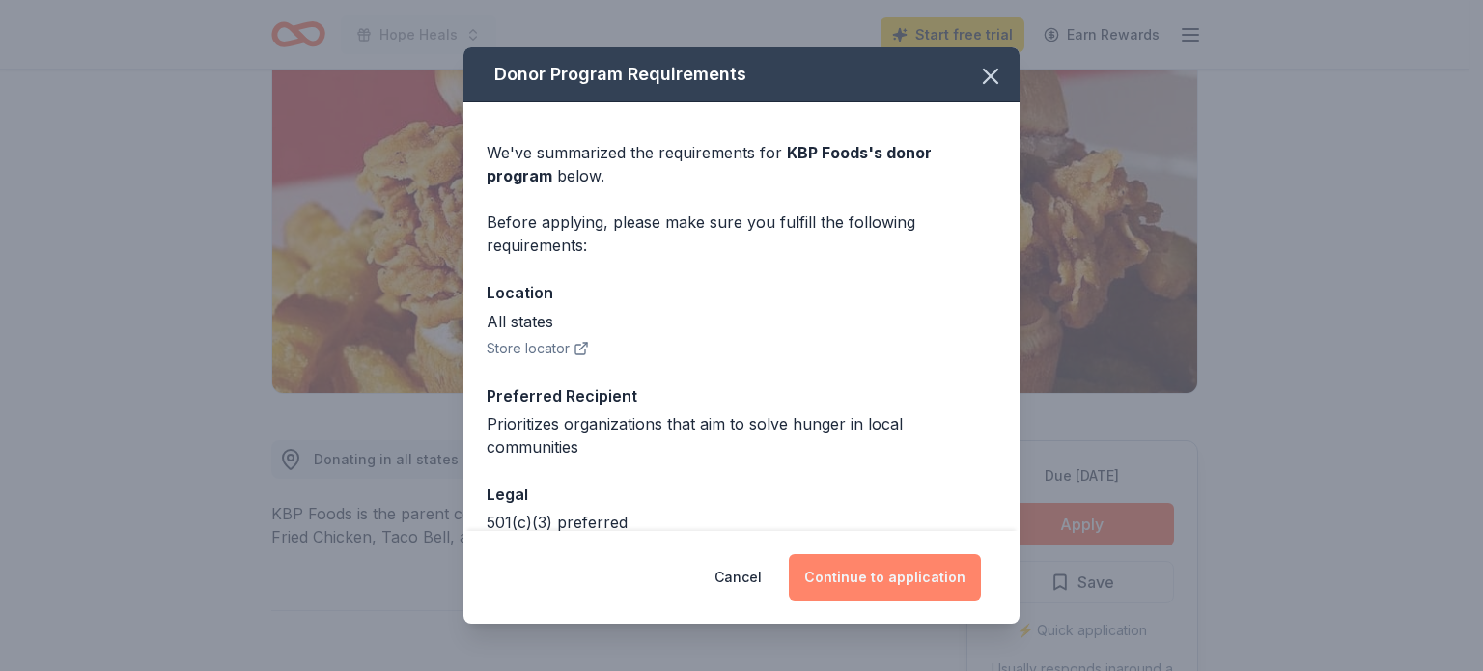
click at [945, 583] on button "Continue to application" at bounding box center [885, 577] width 192 height 46
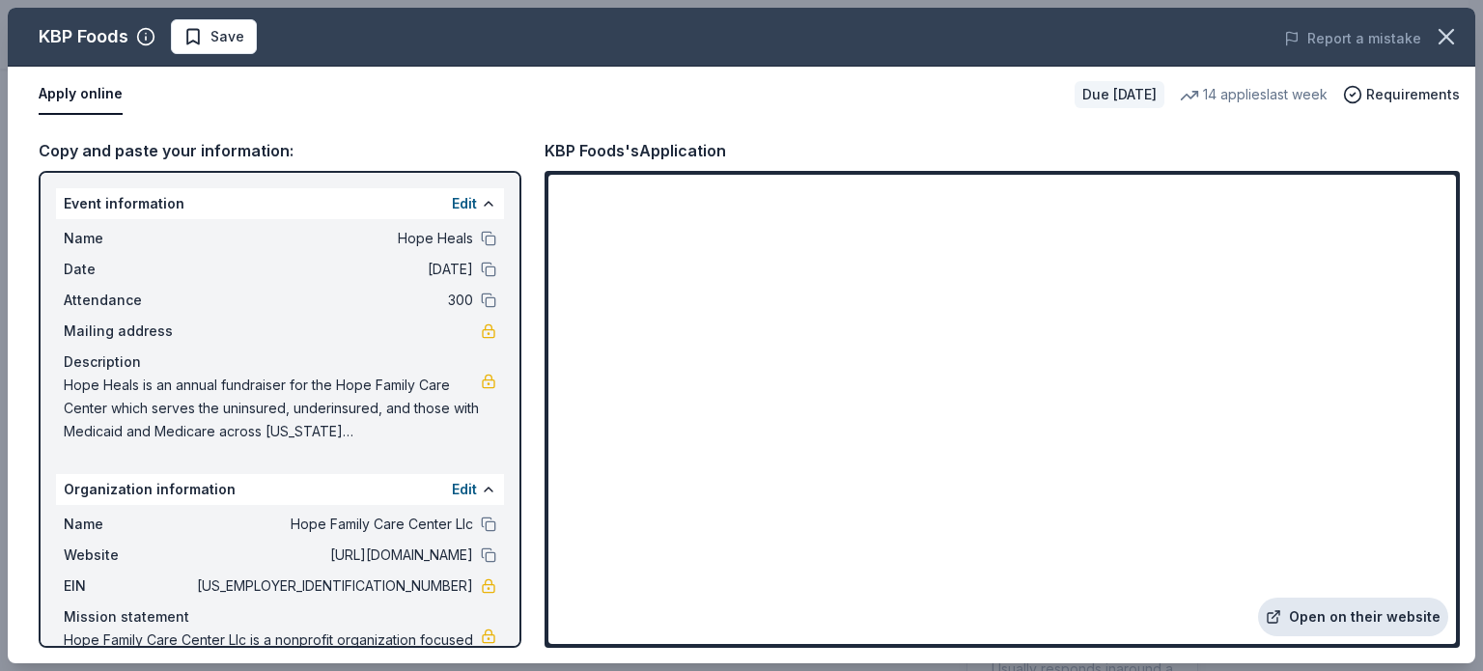
click at [1354, 617] on link "Open on their website" at bounding box center [1353, 617] width 190 height 39
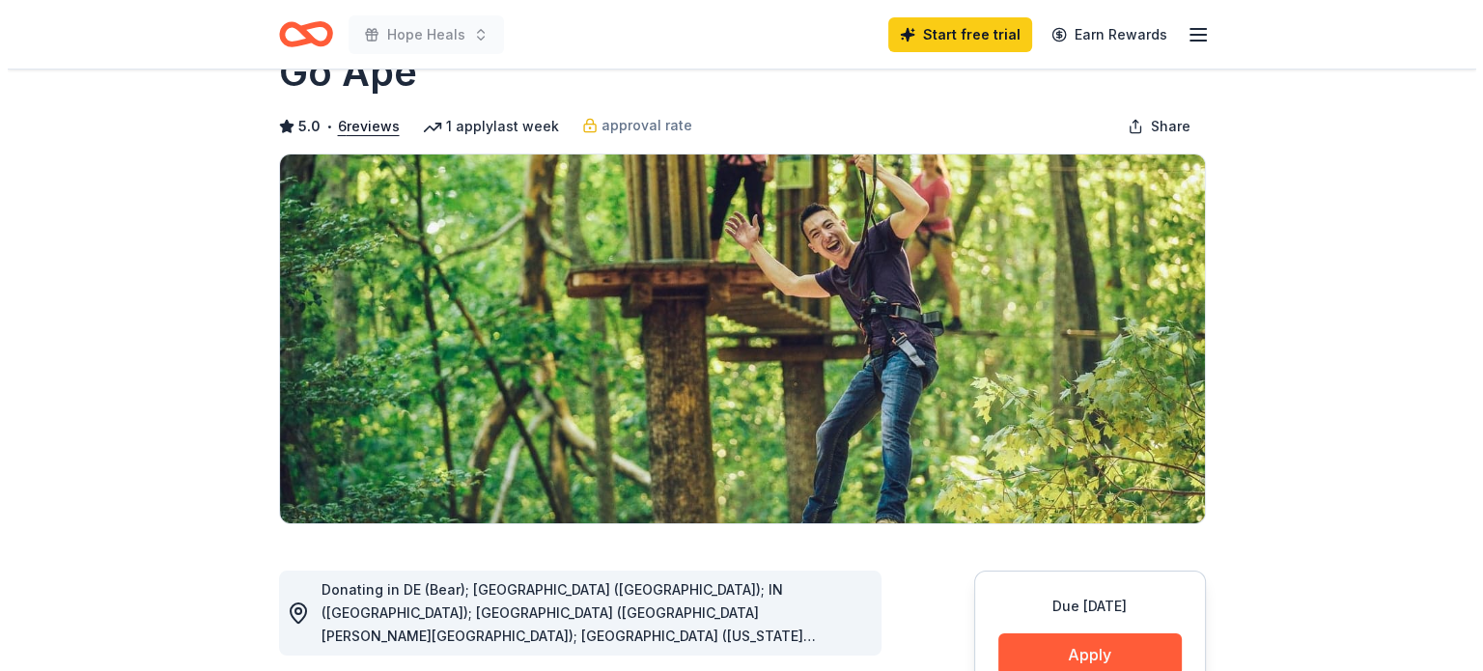
scroll to position [97, 0]
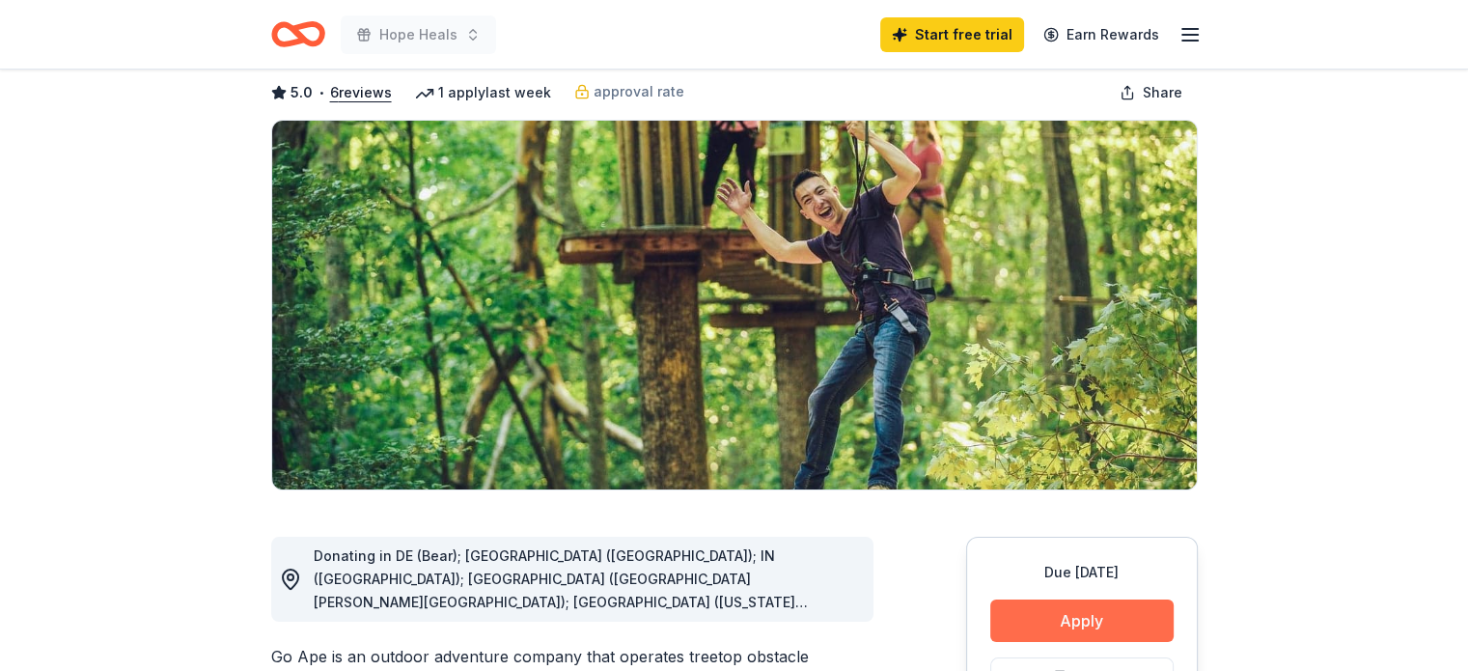
click at [1073, 620] on button "Apply" at bounding box center [1082, 621] width 183 height 42
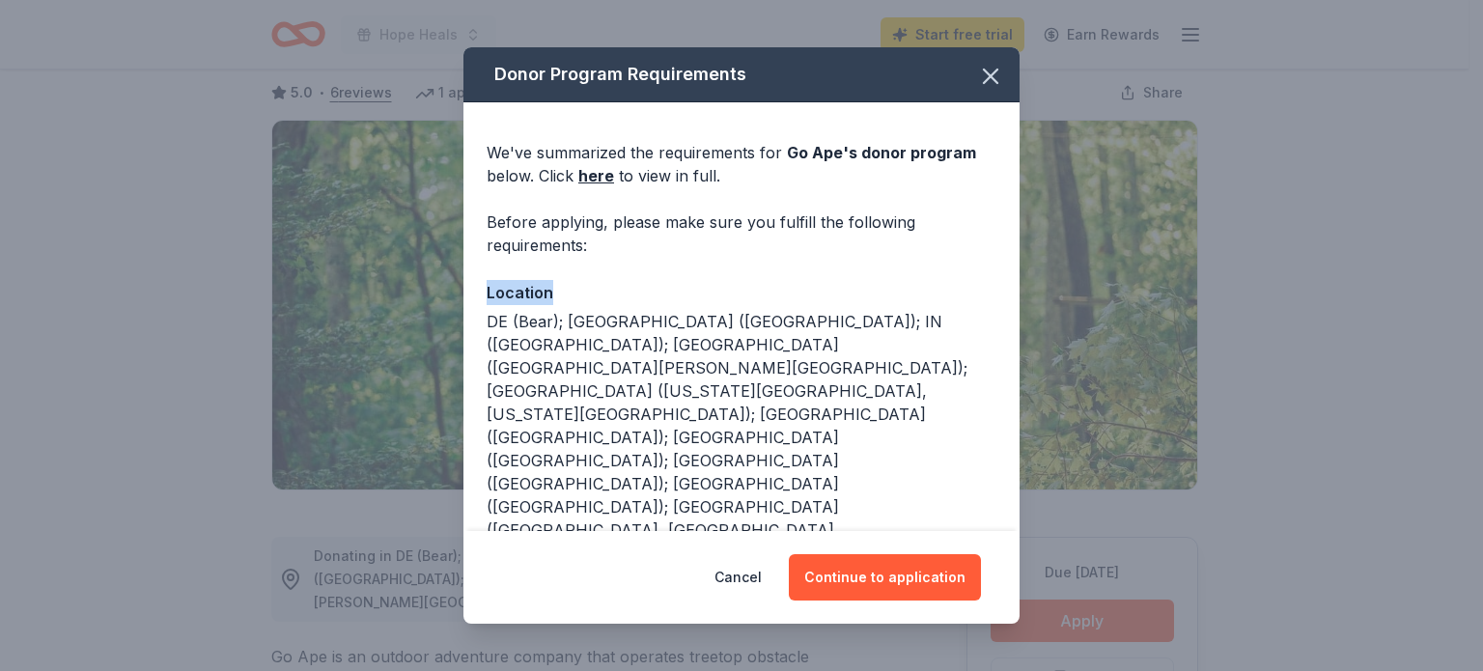
drag, startPoint x: 1004, startPoint y: 254, endPoint x: 1004, endPoint y: 272, distance: 18.3
click at [1004, 272] on div "We've summarized the requirements for Go Ape 's donor program below. Click here…" at bounding box center [741, 546] width 556 height 888
click at [888, 582] on button "Continue to application" at bounding box center [885, 577] width 192 height 46
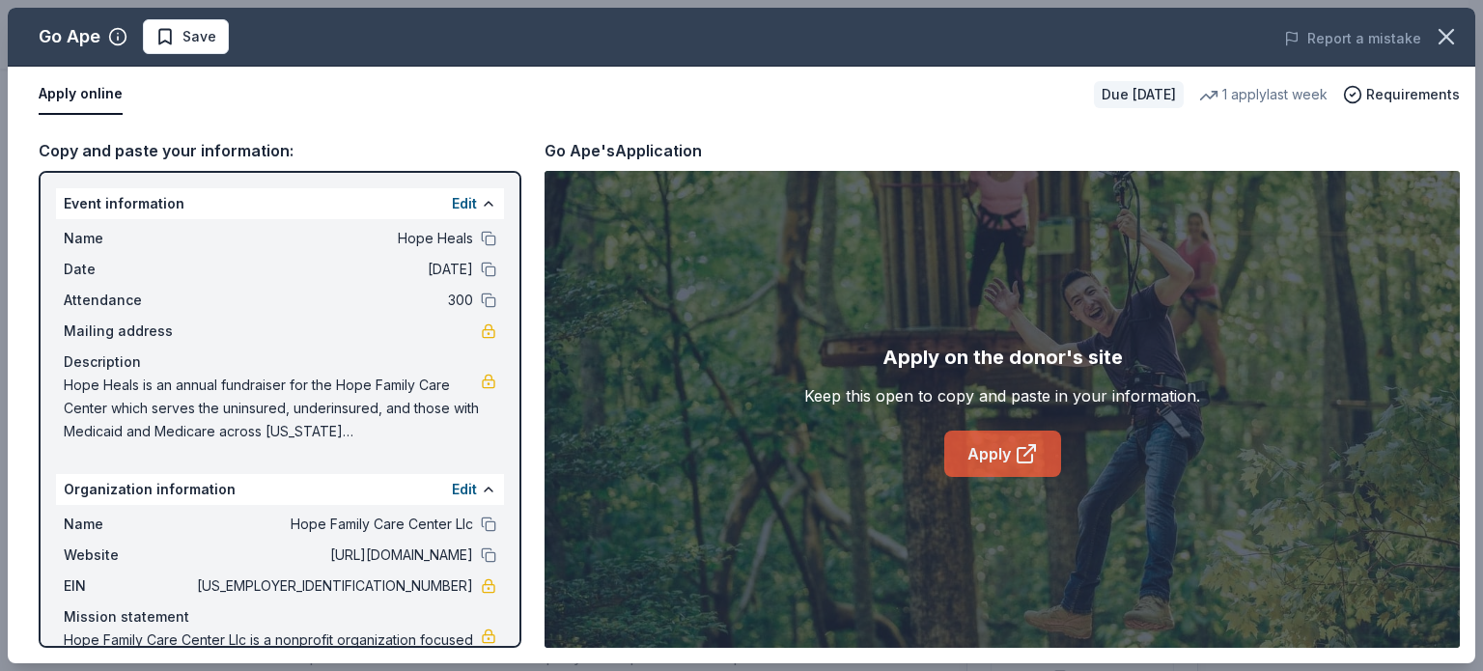
click at [986, 457] on link "Apply" at bounding box center [1002, 454] width 117 height 46
